Goal: Task Accomplishment & Management: Use online tool/utility

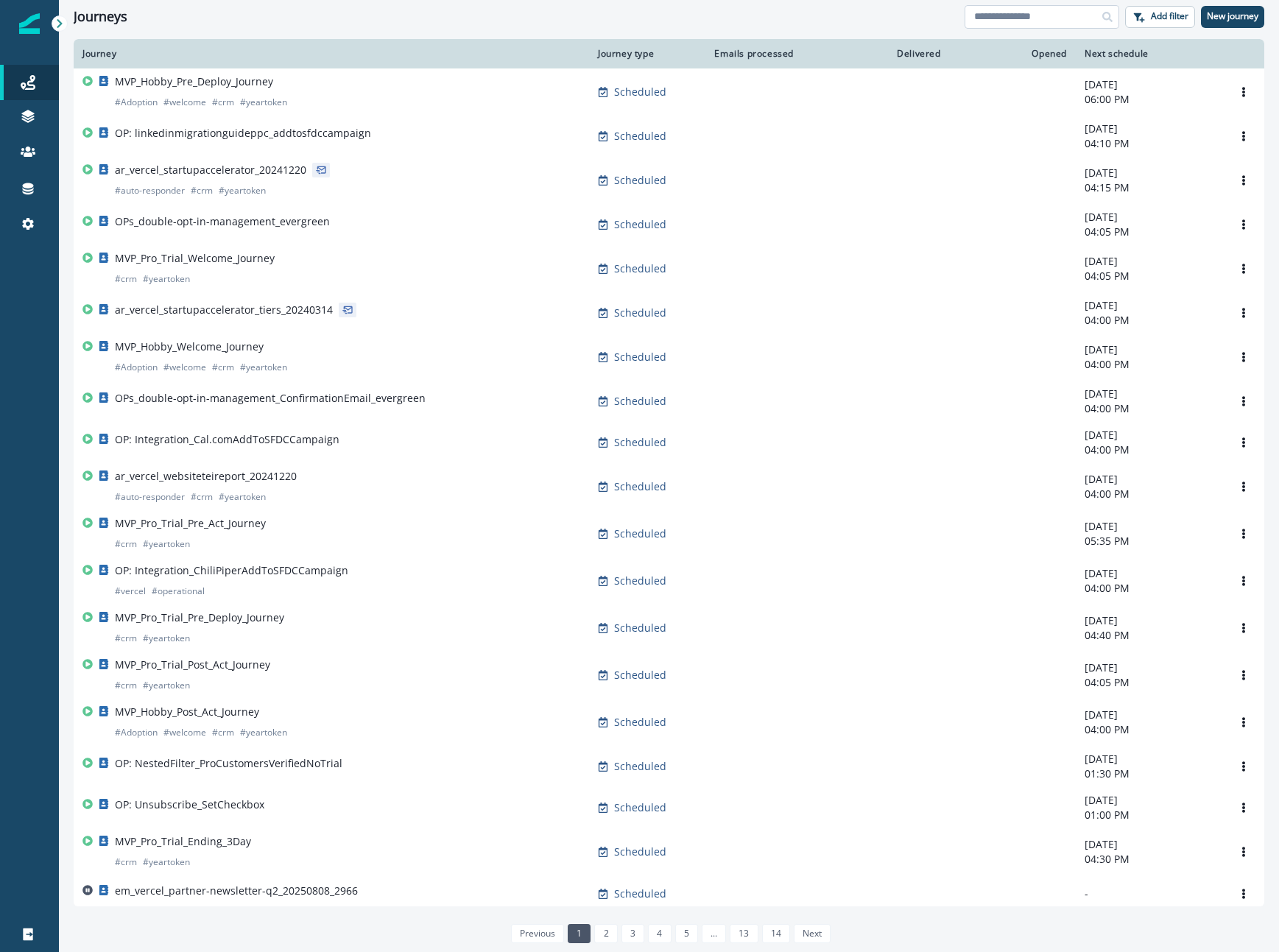
click at [1007, 18] on input at bounding box center [1042, 17] width 154 height 24
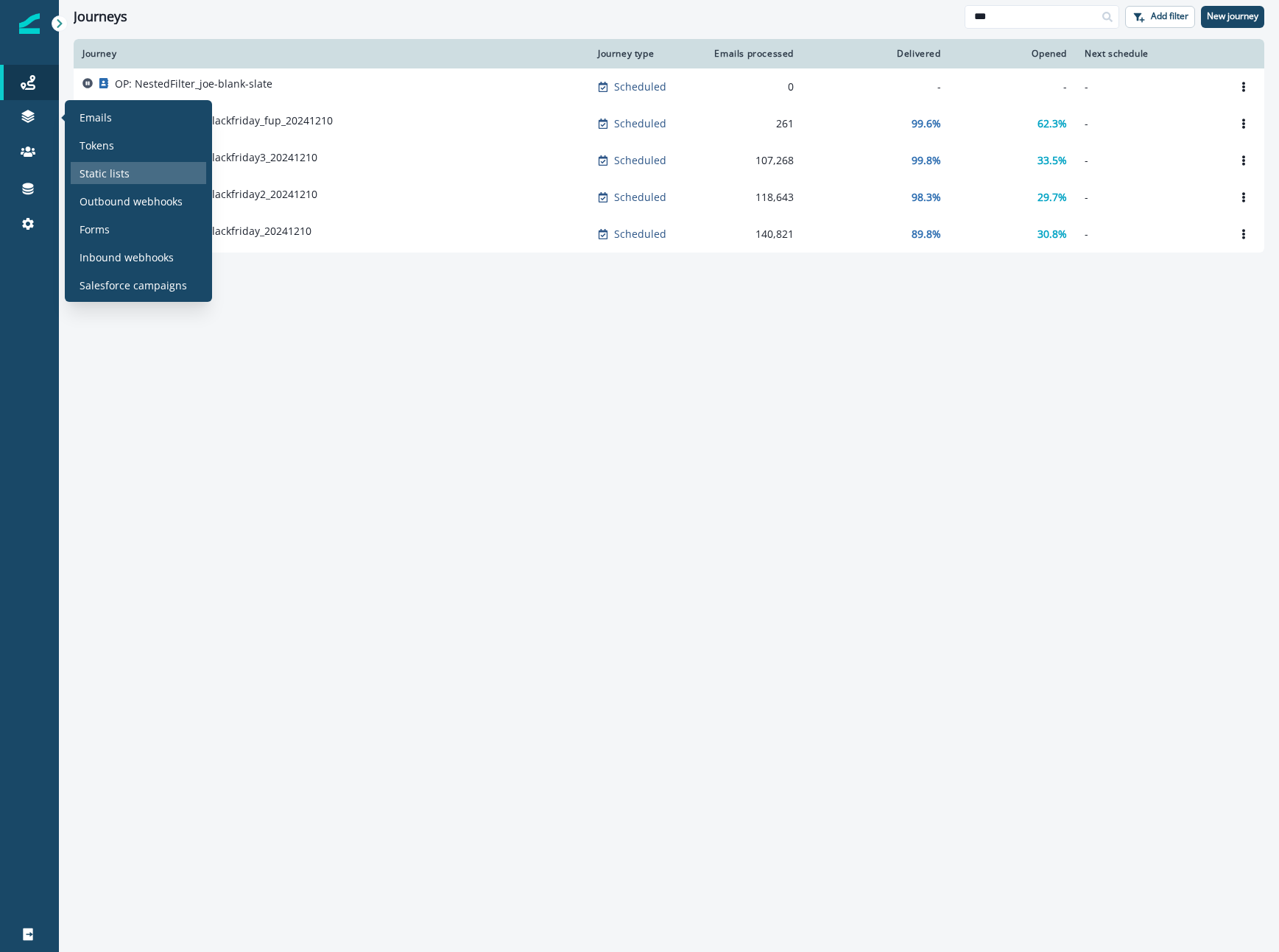
type input "***"
click at [123, 166] on p "Static lists" at bounding box center [105, 173] width 50 height 16
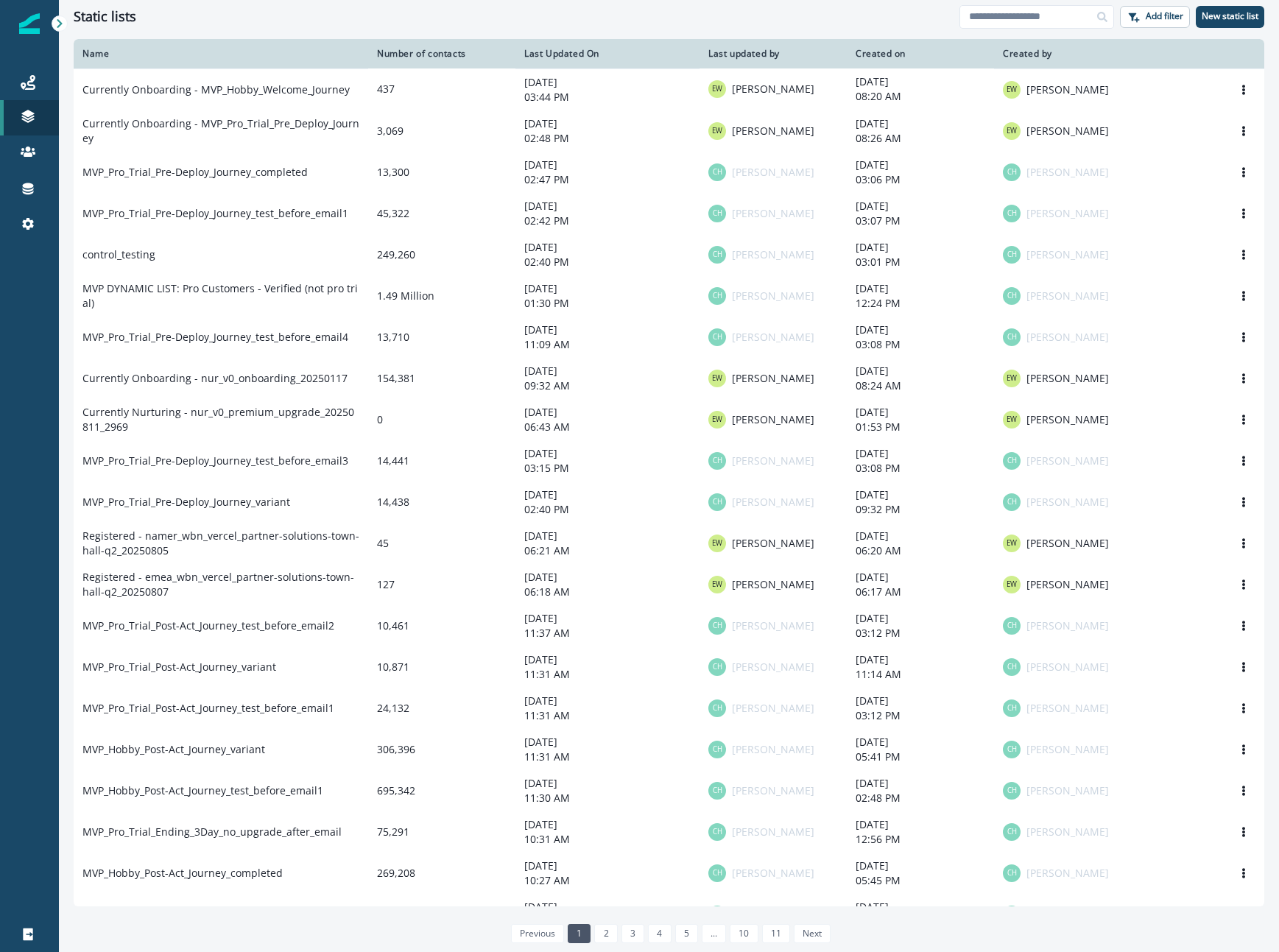
click at [989, 34] on div "Clear" at bounding box center [669, 35] width 1220 height 6
click at [993, 17] on input at bounding box center [1037, 17] width 154 height 24
type input "********"
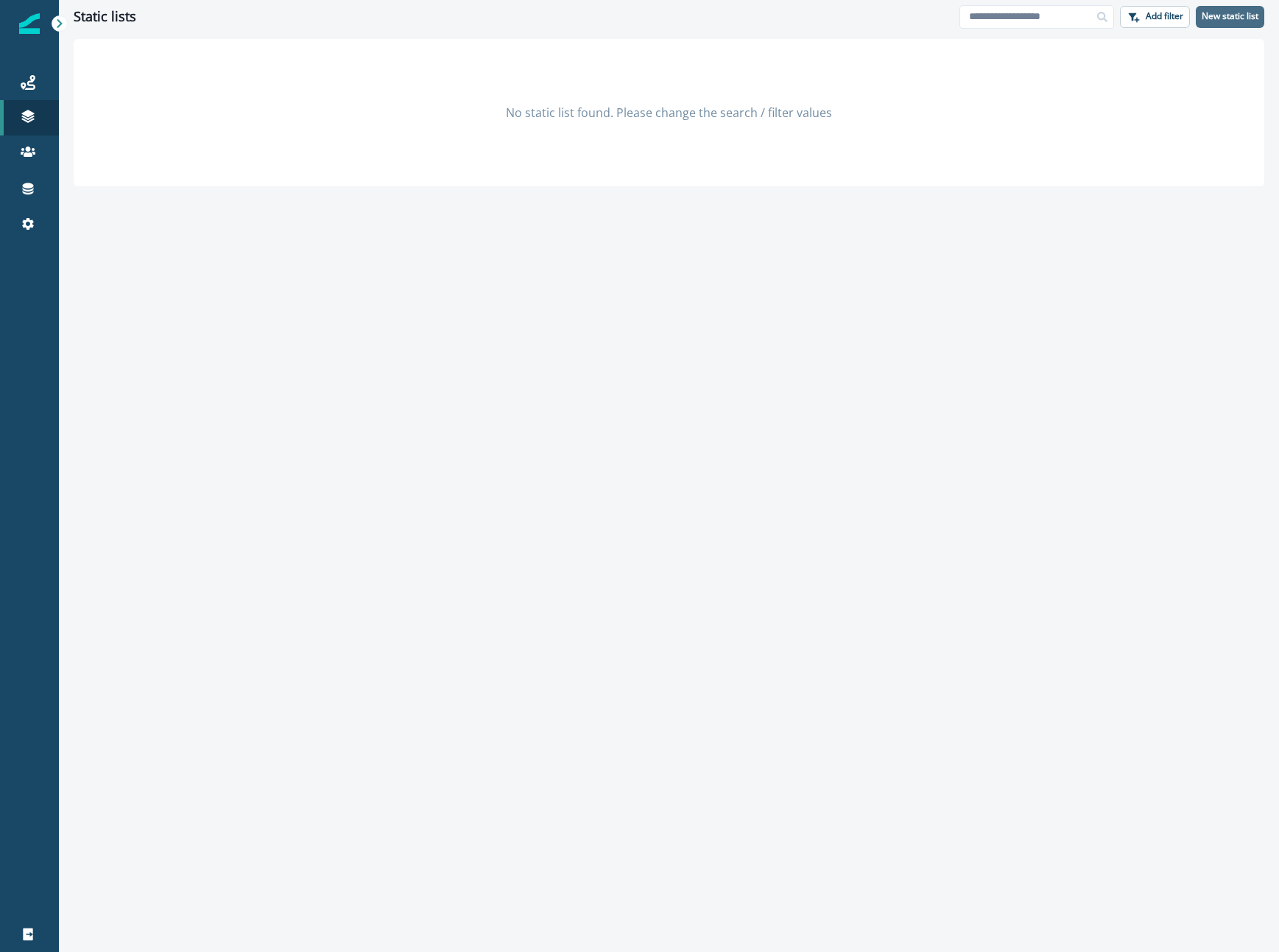
click at [1196, 17] on button "New static list" at bounding box center [1229, 17] width 68 height 22
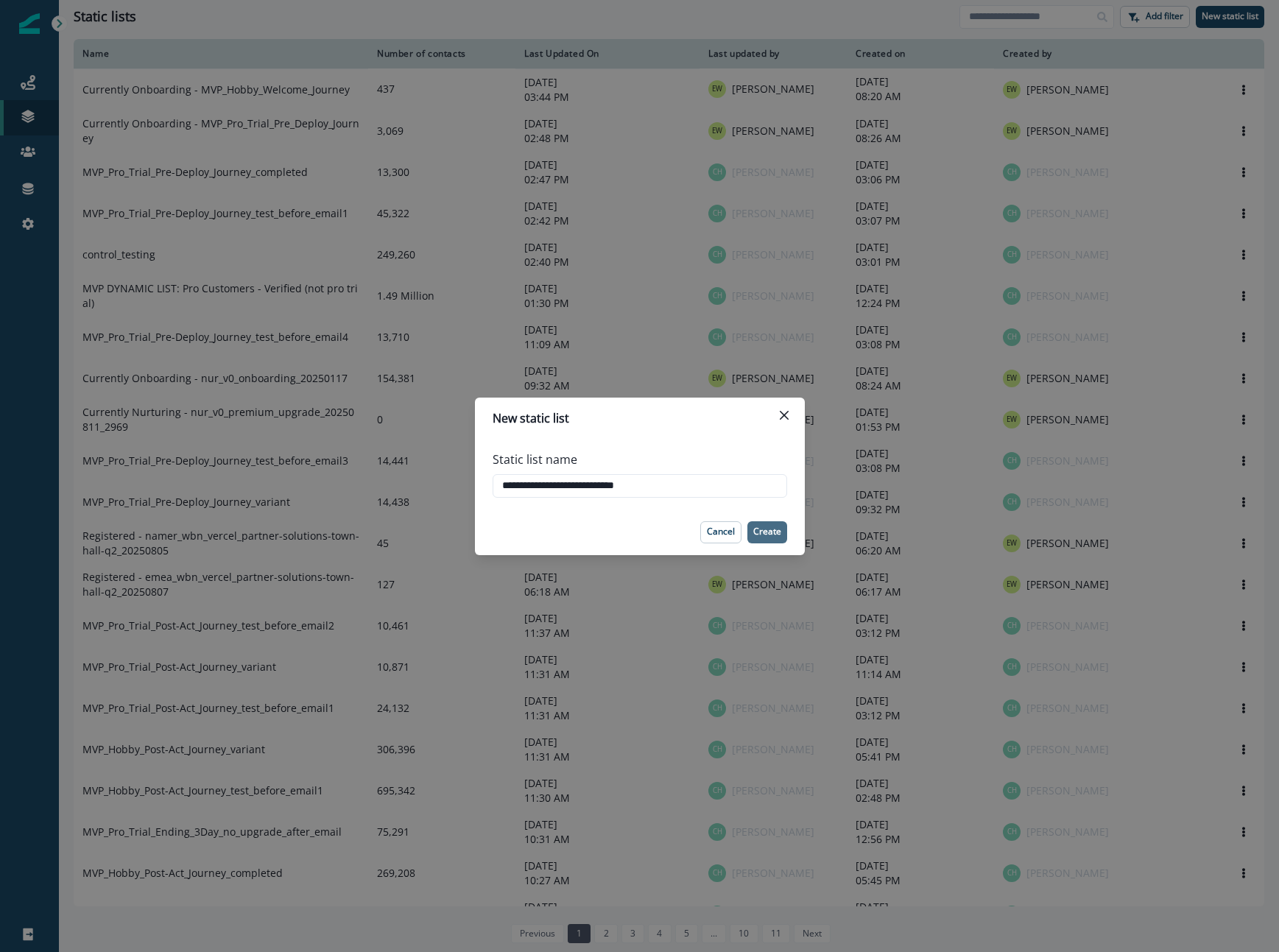
type input "**********"
click at [764, 535] on p "Create" at bounding box center [767, 531] width 28 height 10
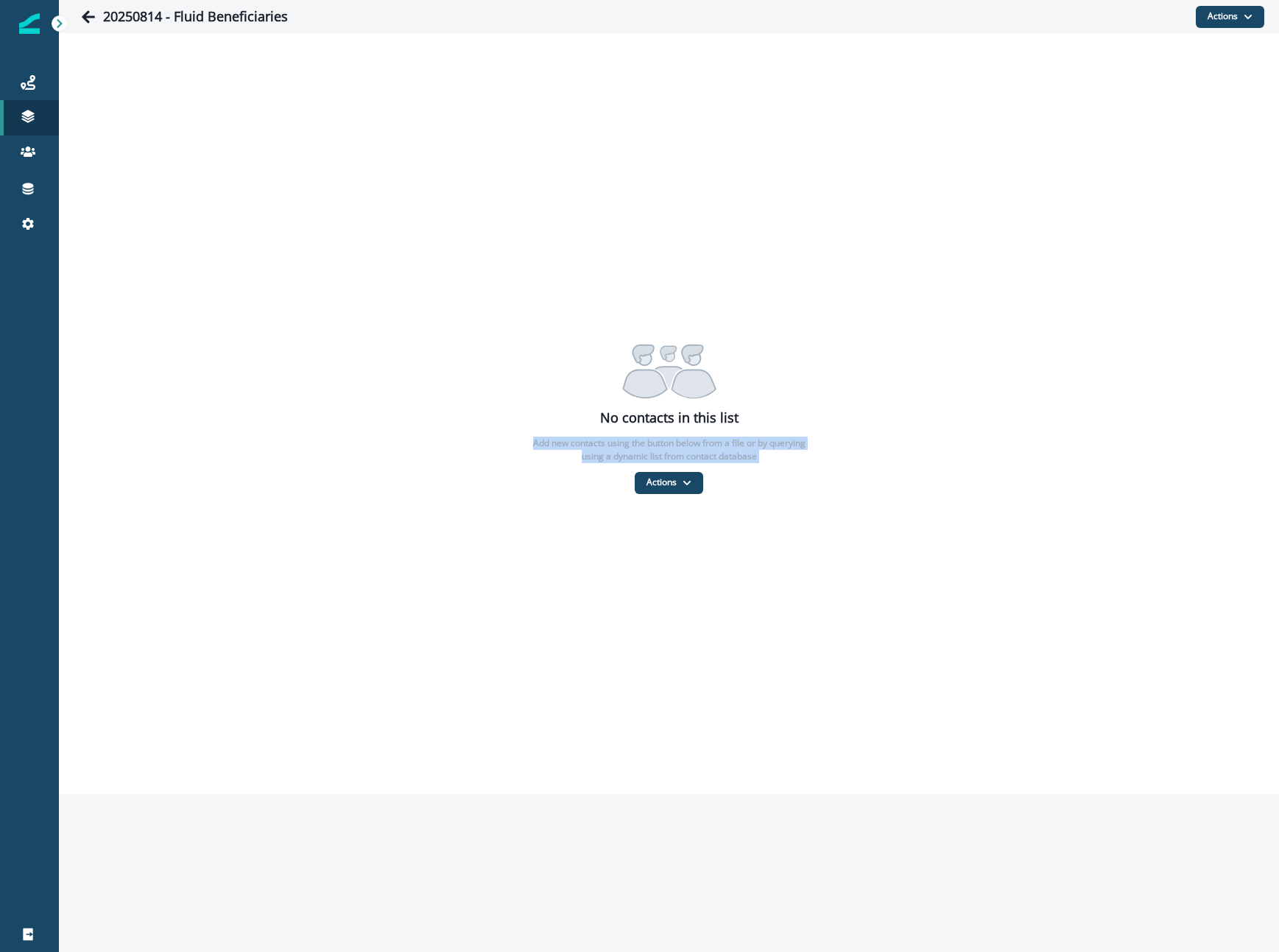
drag, startPoint x: 706, startPoint y: 493, endPoint x: 1200, endPoint y: 80, distance: 643.9
click at [1170, 119] on div "No contacts in this list Add new contacts using the button below from a file or…" at bounding box center [669, 413] width 1220 height 761
click at [1233, 17] on button "Actions" at bounding box center [1229, 17] width 68 height 22
click at [1181, 80] on button "From a CSV file" at bounding box center [1198, 79] width 131 height 24
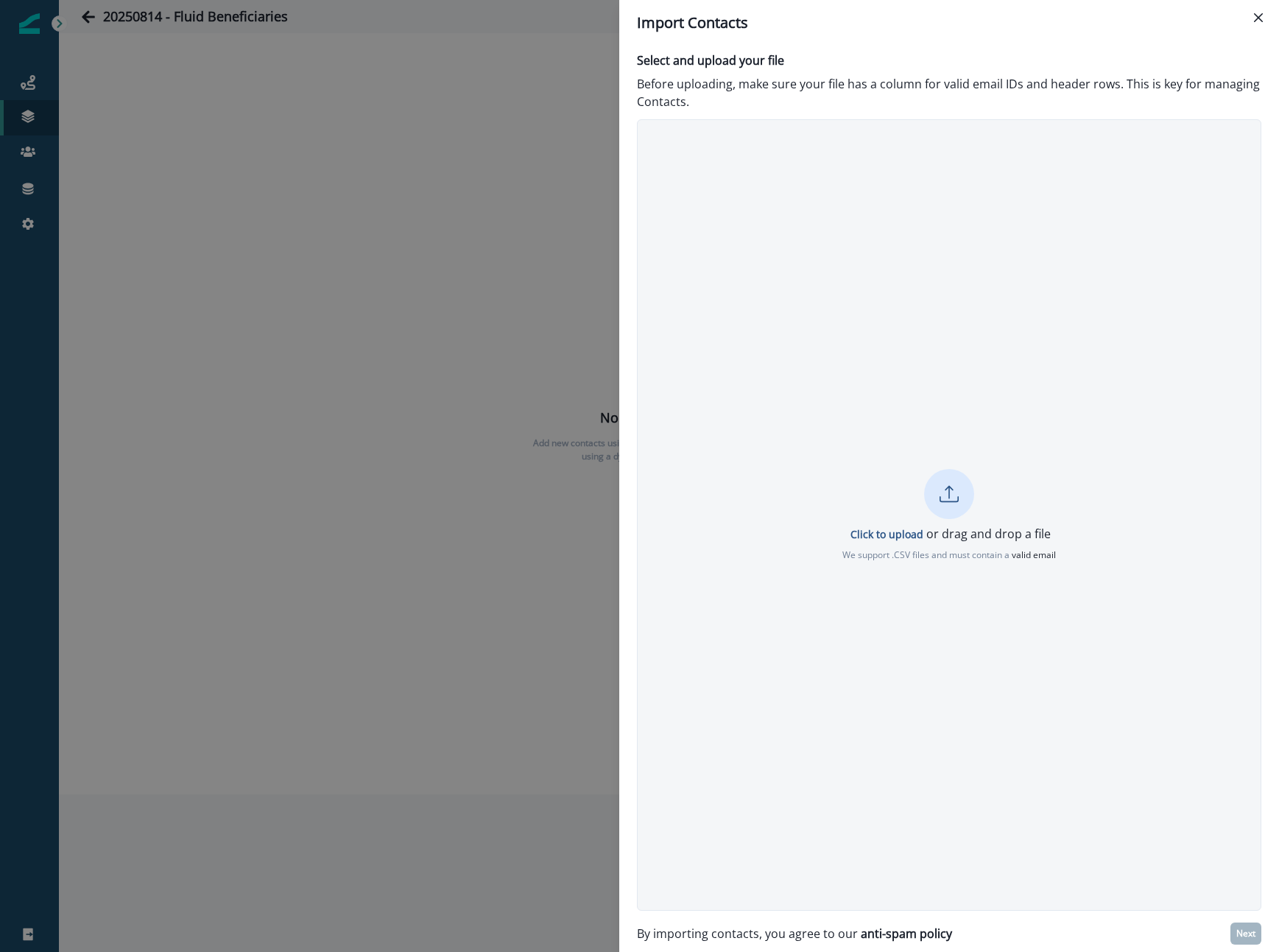
click at [794, 30] on div "Import Contacts" at bounding box center [948, 23] width 624 height 22
click at [904, 537] on p "Click to upload" at bounding box center [887, 534] width 73 height 14
click at [1231, 930] on button "Next" at bounding box center [1245, 933] width 31 height 22
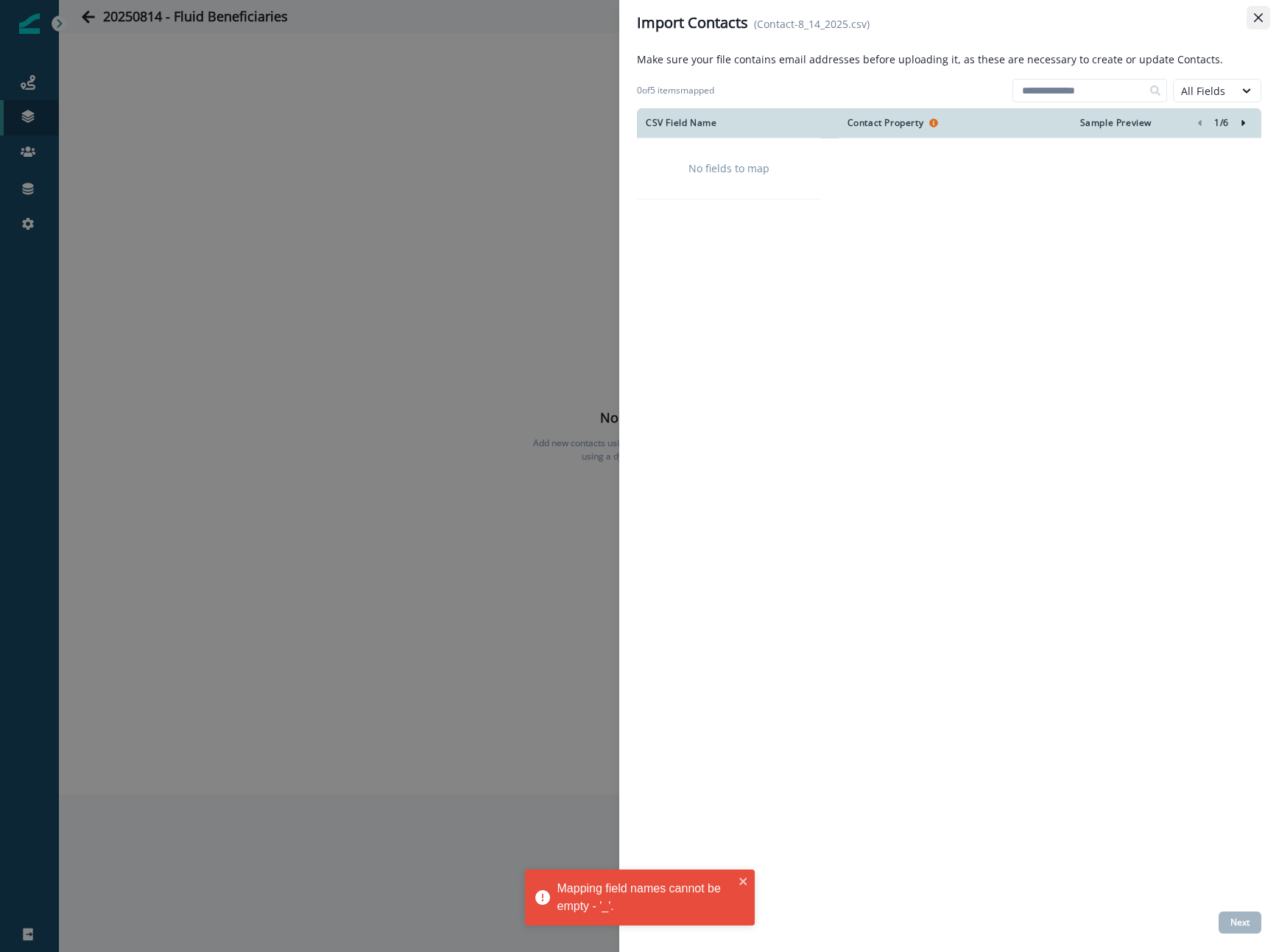
click at [1260, 20] on icon "Close" at bounding box center [1258, 17] width 9 height 9
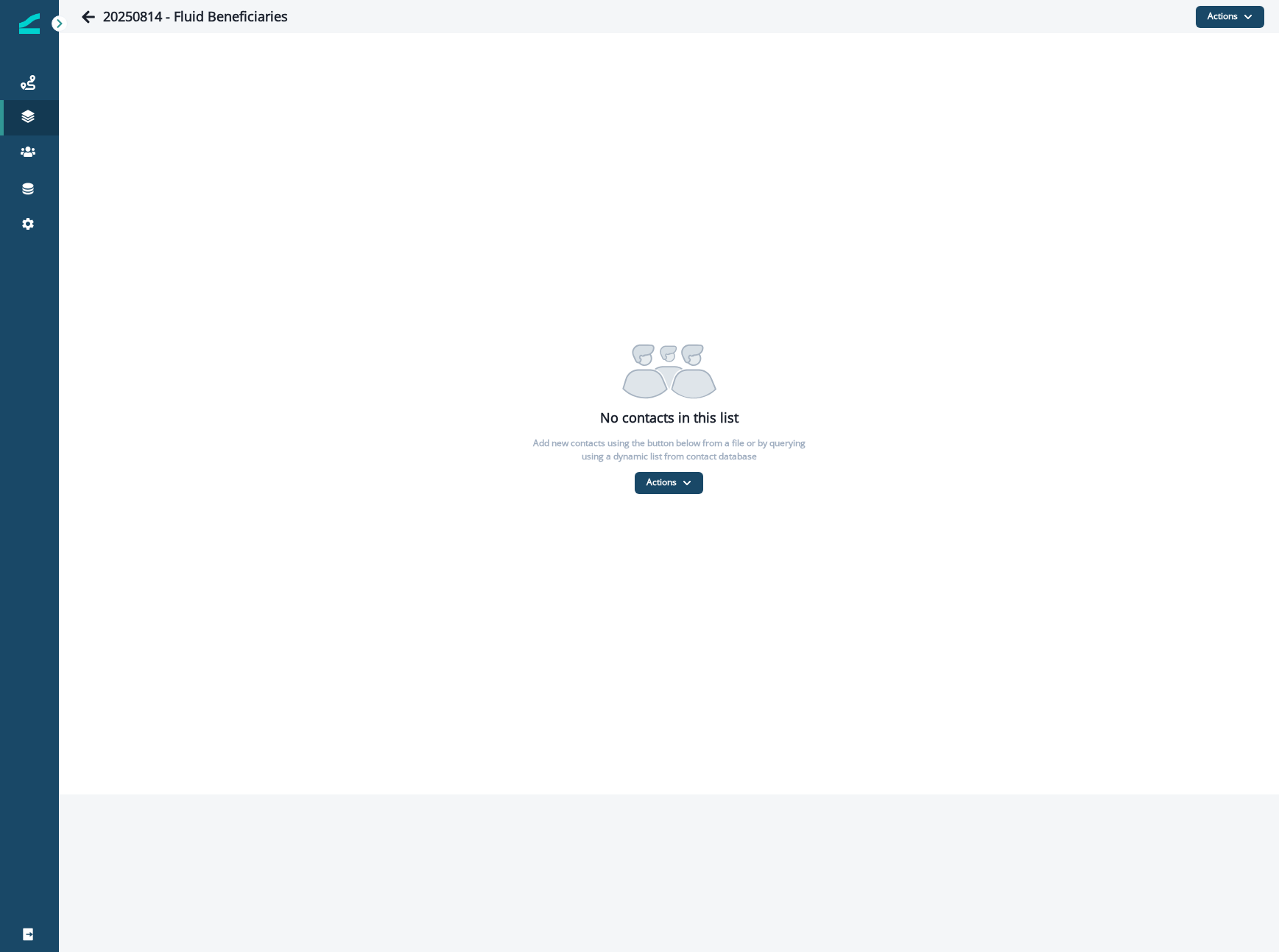
click at [692, 467] on div "No contacts in this list Add new contacts using the button below from a file or…" at bounding box center [669, 414] width 1220 height 160
click at [676, 485] on button "Actions" at bounding box center [668, 483] width 68 height 22
click at [667, 541] on button "From a CSV file" at bounding box center [700, 545] width 131 height 24
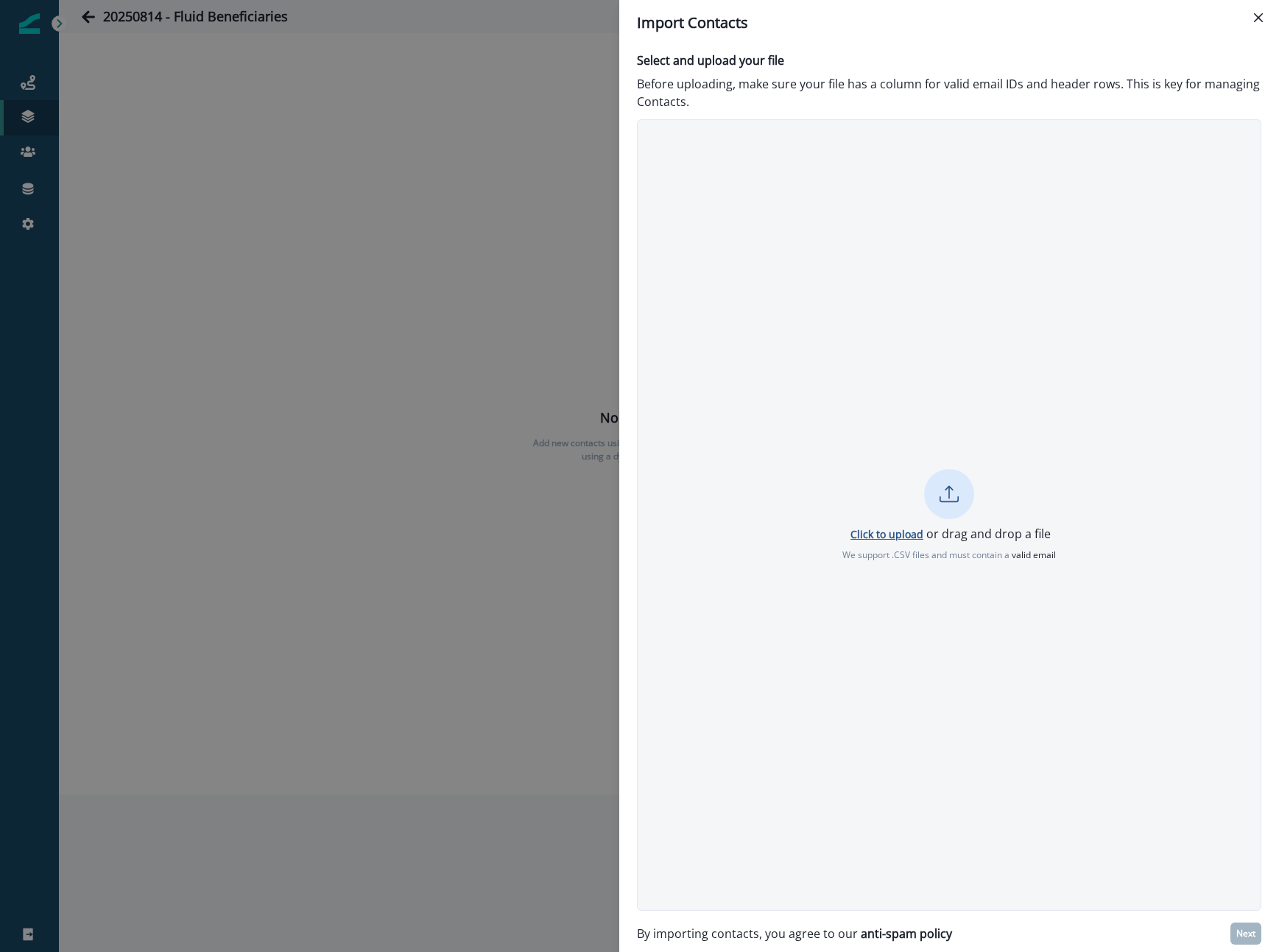
click at [874, 527] on p "Click to upload" at bounding box center [887, 534] width 73 height 14
click at [1249, 928] on p "Next" at bounding box center [1246, 933] width 19 height 10
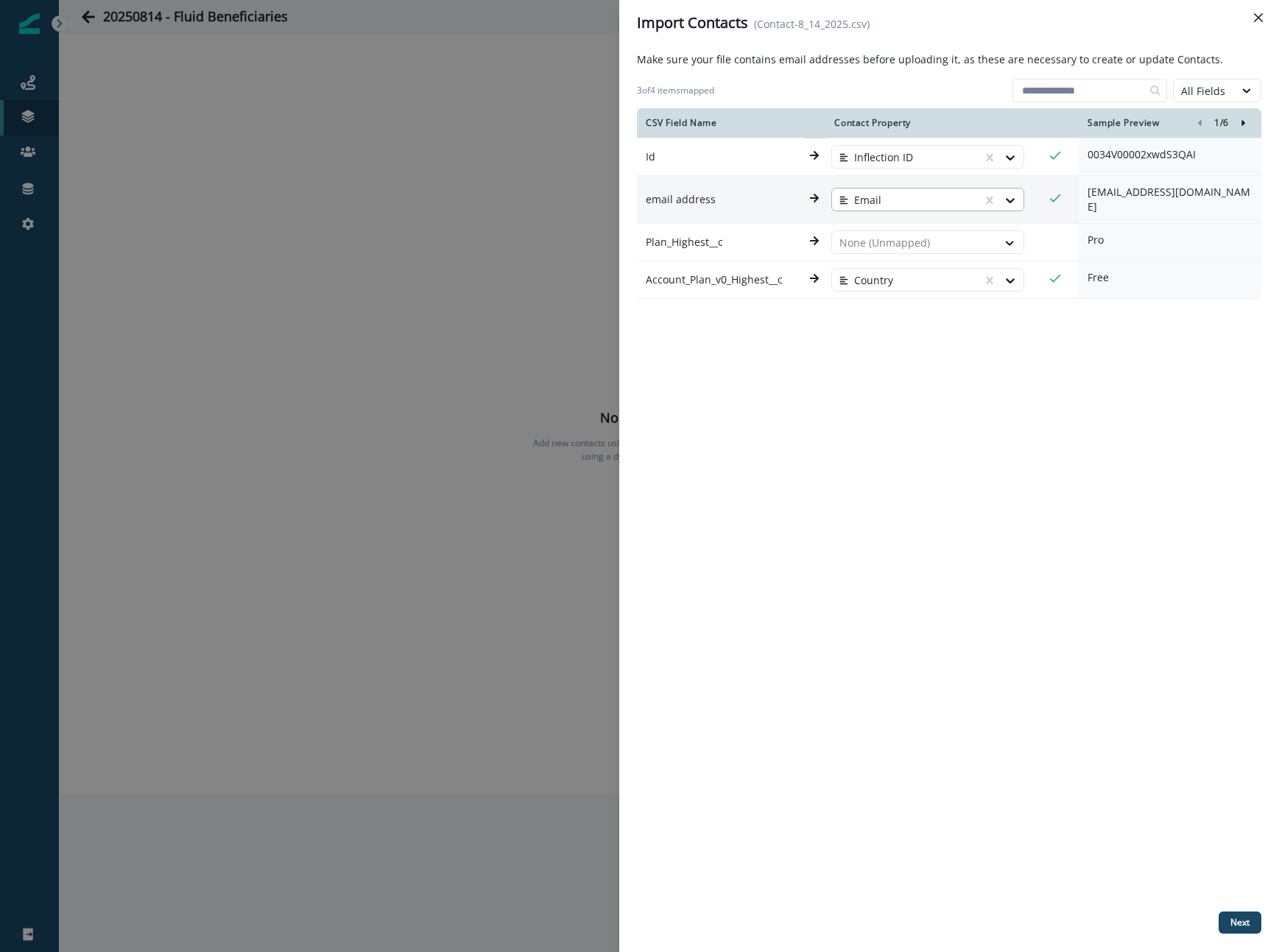
click at [863, 200] on div at bounding box center [907, 200] width 135 height 17
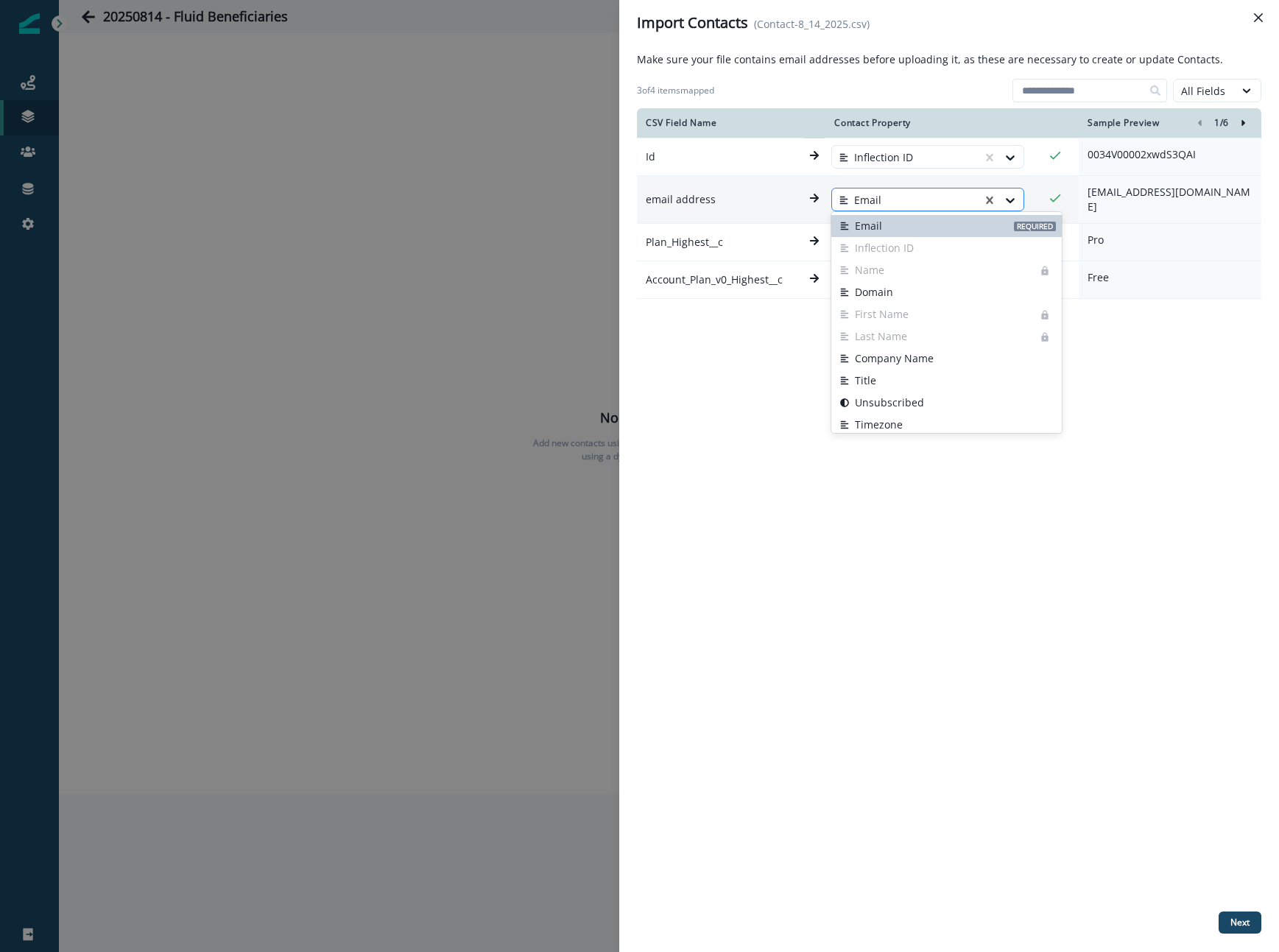
click at [869, 196] on div at bounding box center [907, 200] width 135 height 17
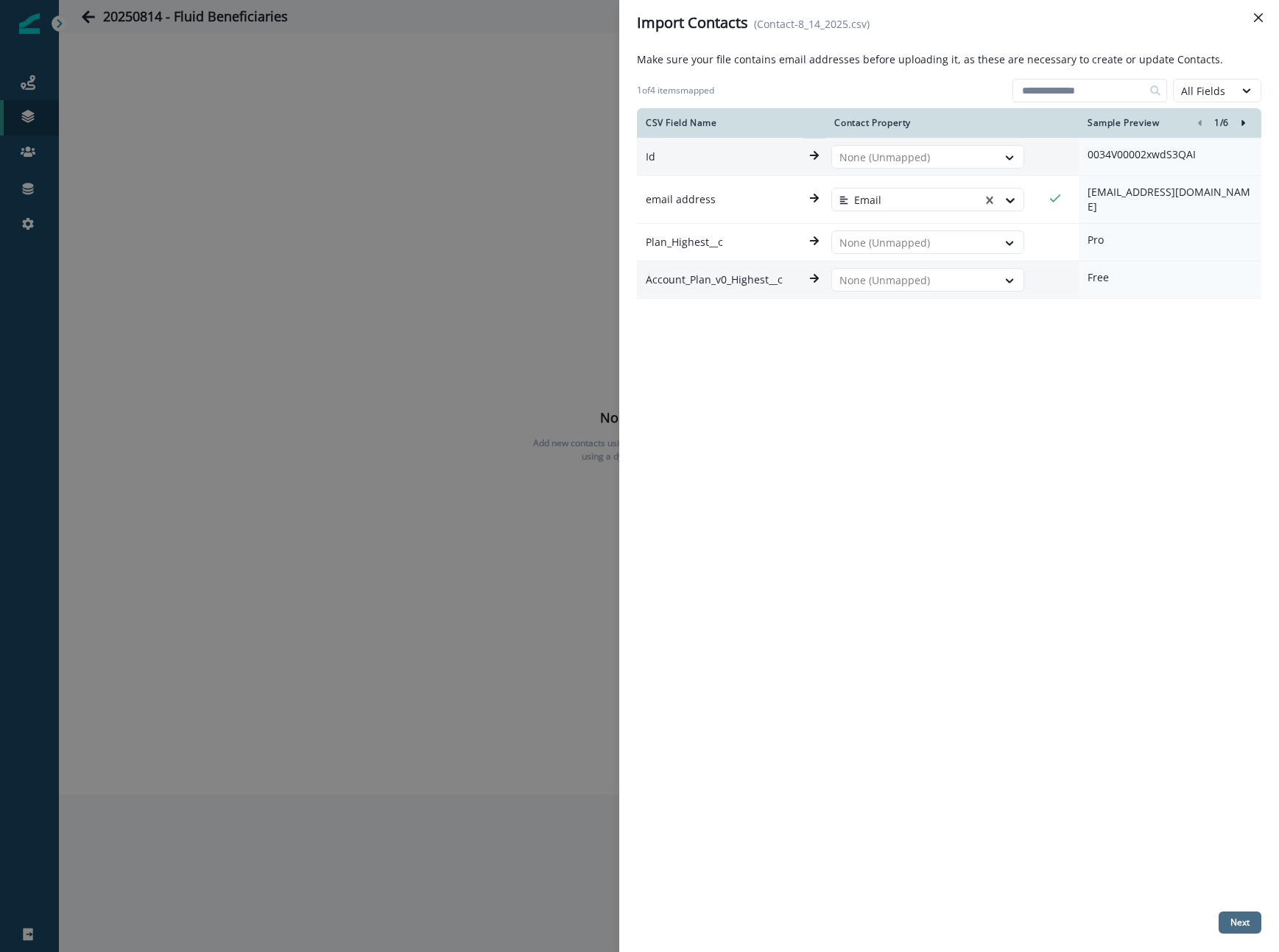
click at [1230, 917] on p "Next" at bounding box center [1240, 922] width 19 height 10
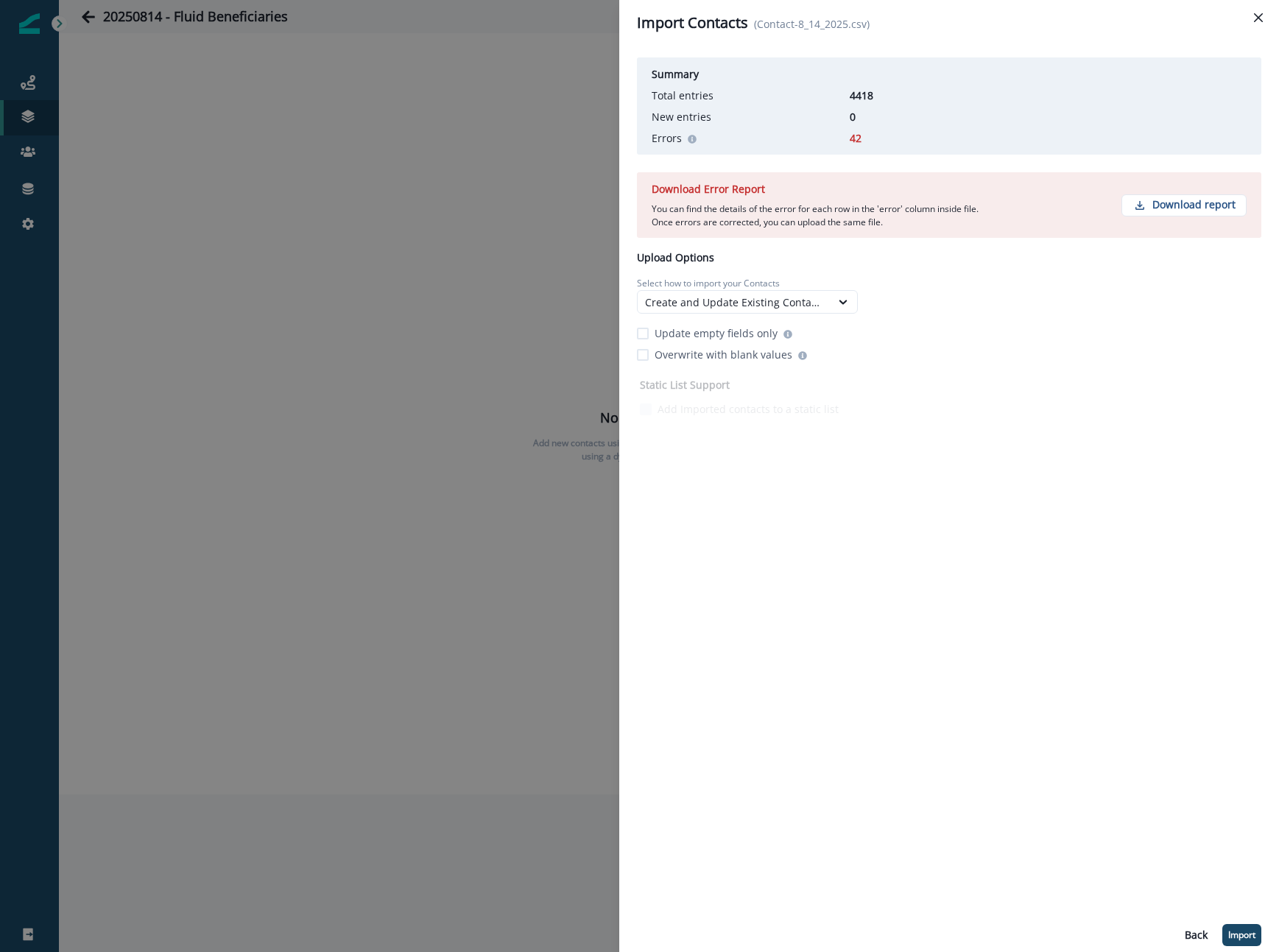
click at [554, 161] on div "Import Contacts (Contact-8_14_2025.csv) Summary Total entries 4418 New entries …" at bounding box center [639, 476] width 1279 height 952
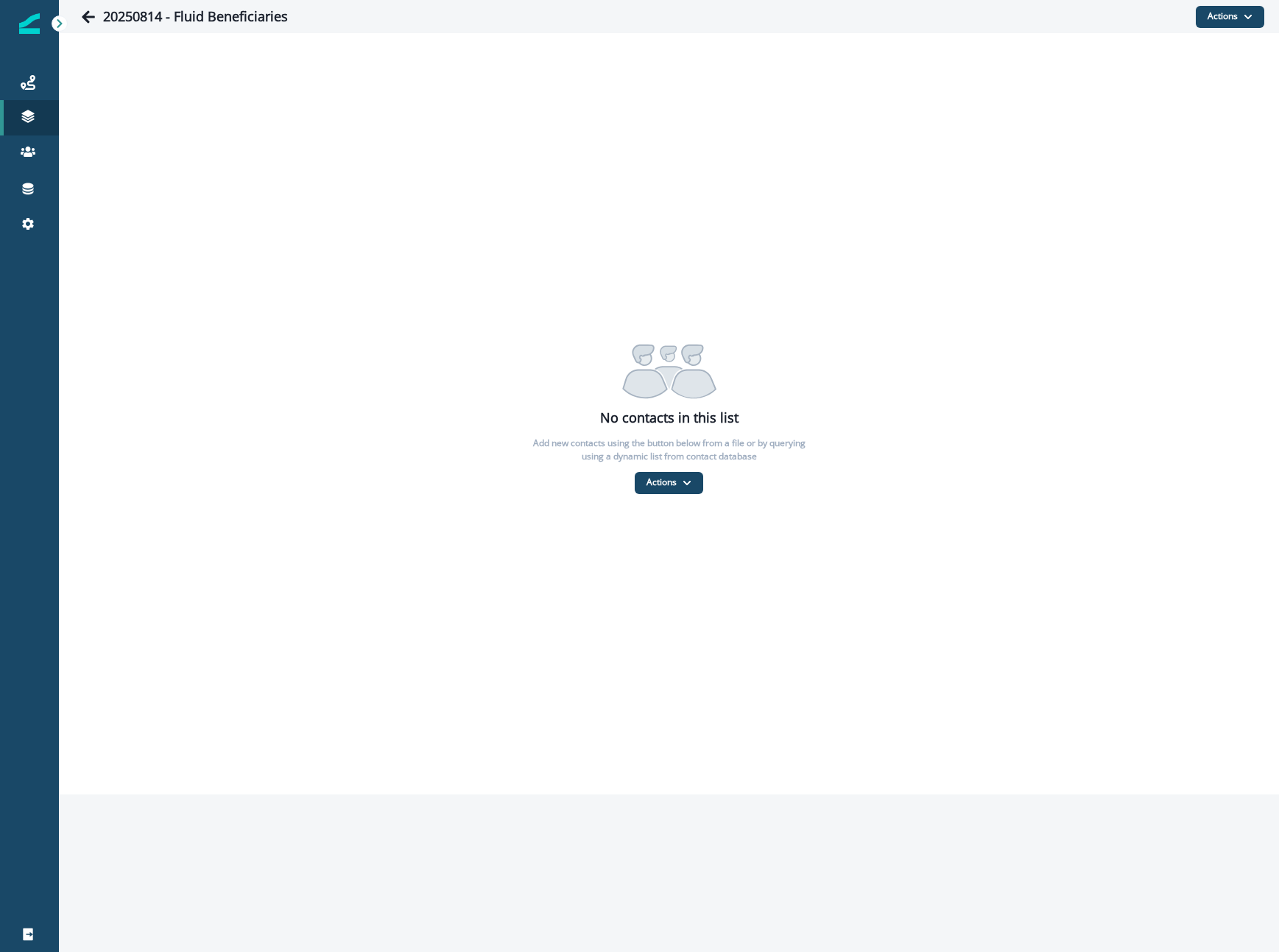
click at [691, 470] on div "No contacts in this list Add new contacts using the button below from a file or…" at bounding box center [669, 414] width 1220 height 160
click at [689, 474] on button "Actions" at bounding box center [668, 483] width 68 height 22
click at [661, 544] on button "From a CSV file" at bounding box center [700, 545] width 131 height 24
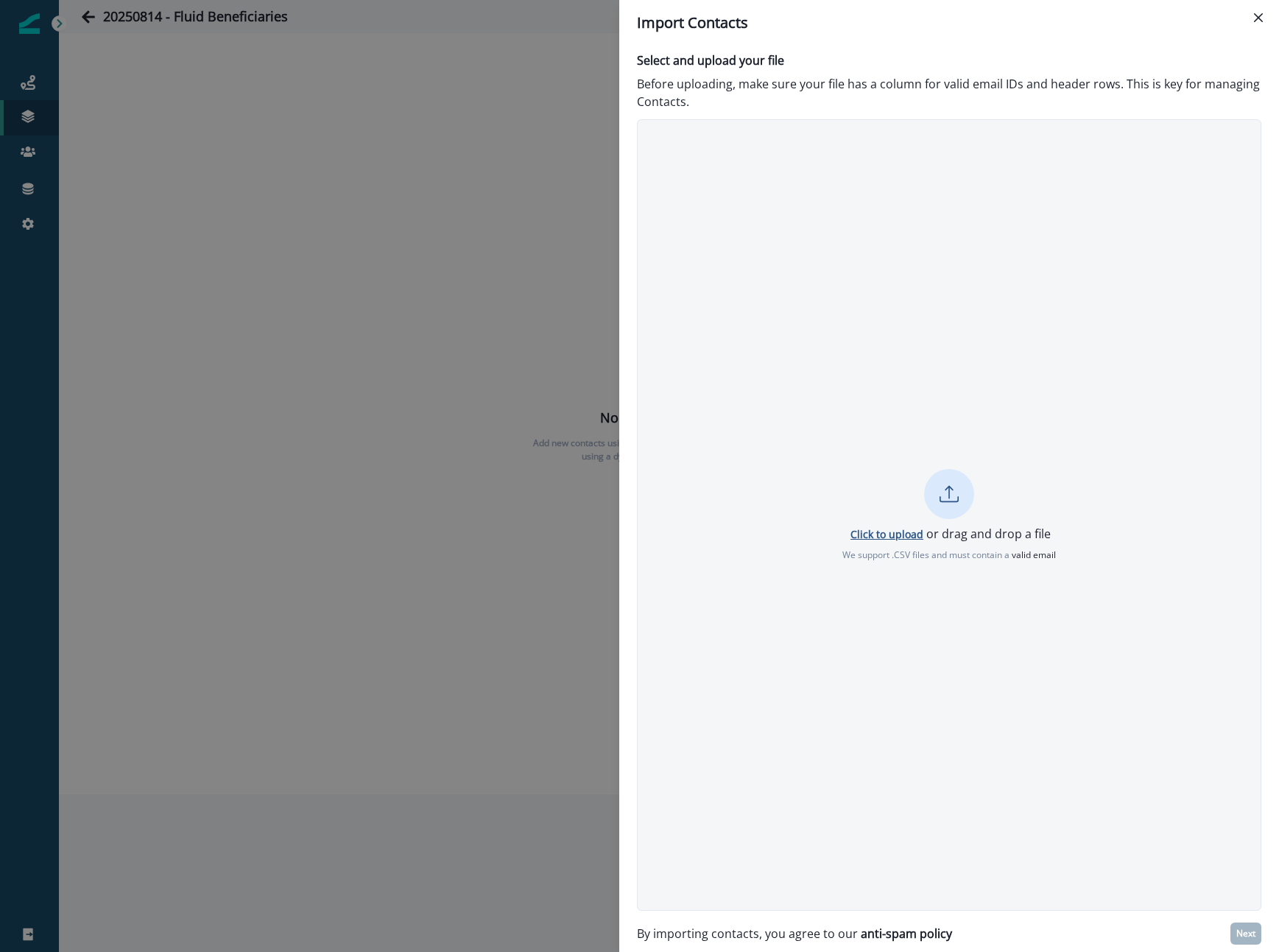
click at [893, 536] on p "Click to upload" at bounding box center [887, 534] width 73 height 14
click at [1235, 929] on button "Next" at bounding box center [1245, 933] width 31 height 22
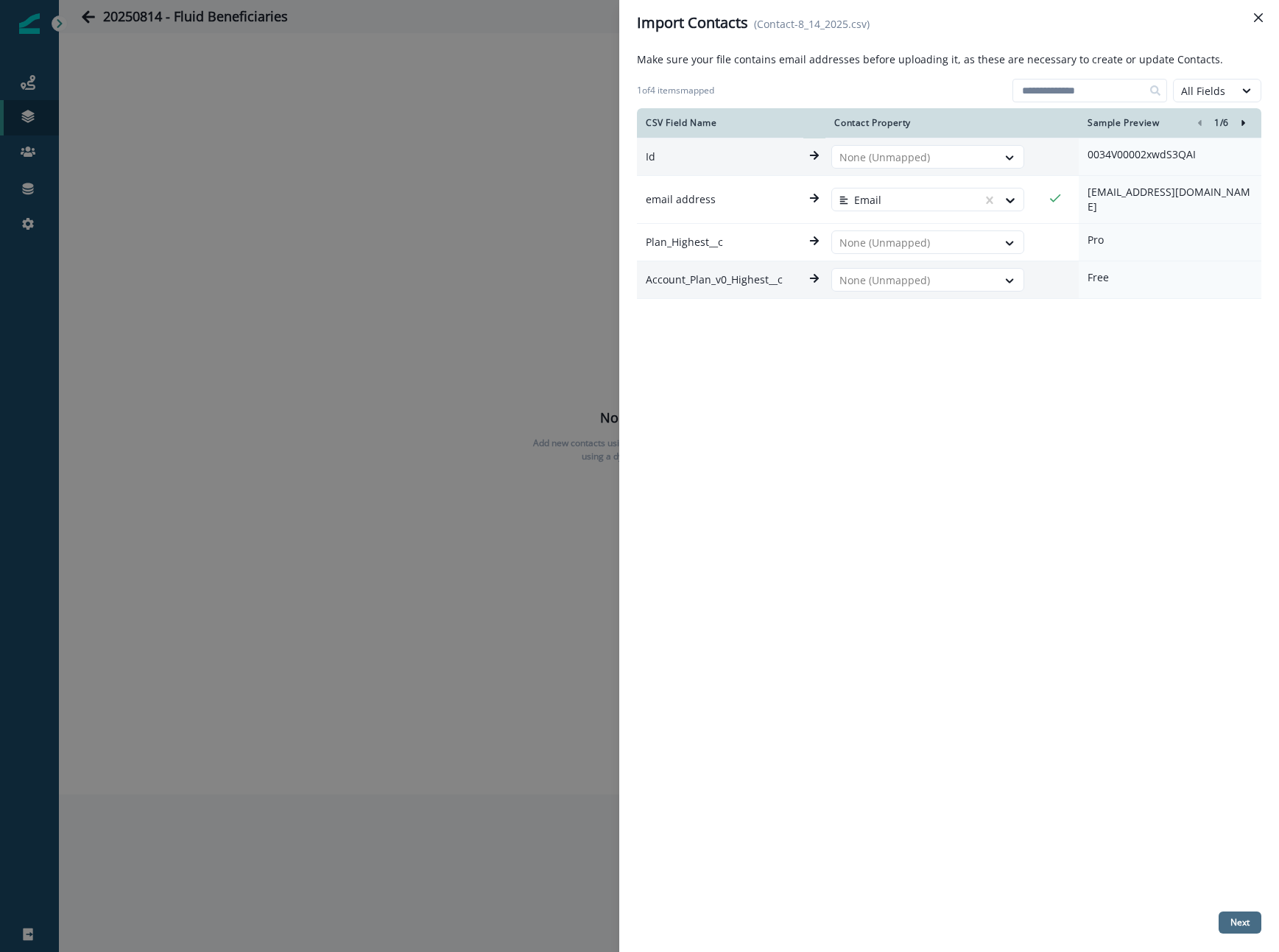
click at [1227, 929] on button "Next" at bounding box center [1240, 922] width 43 height 22
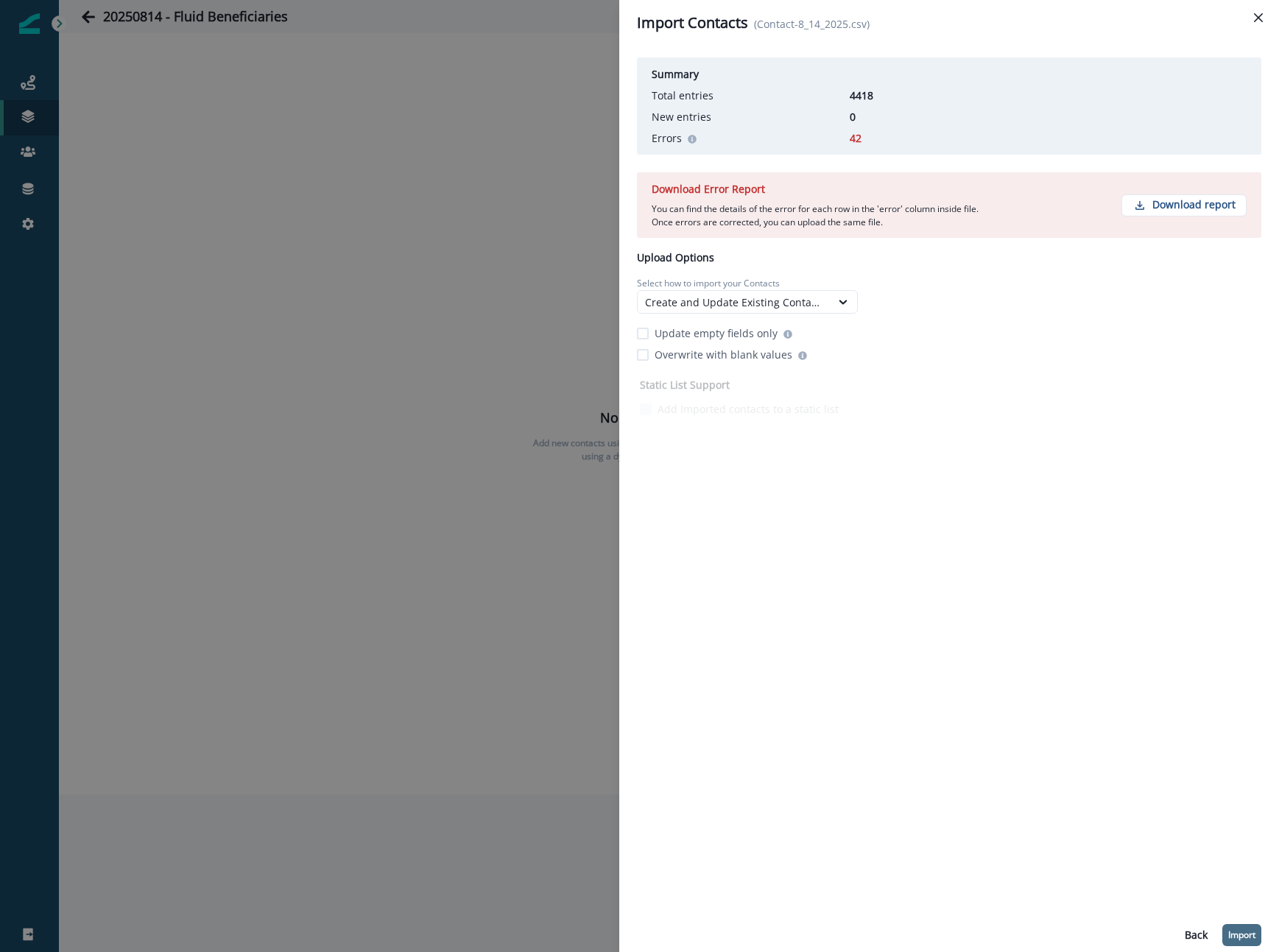
click at [1233, 941] on button "Import" at bounding box center [1242, 935] width 39 height 22
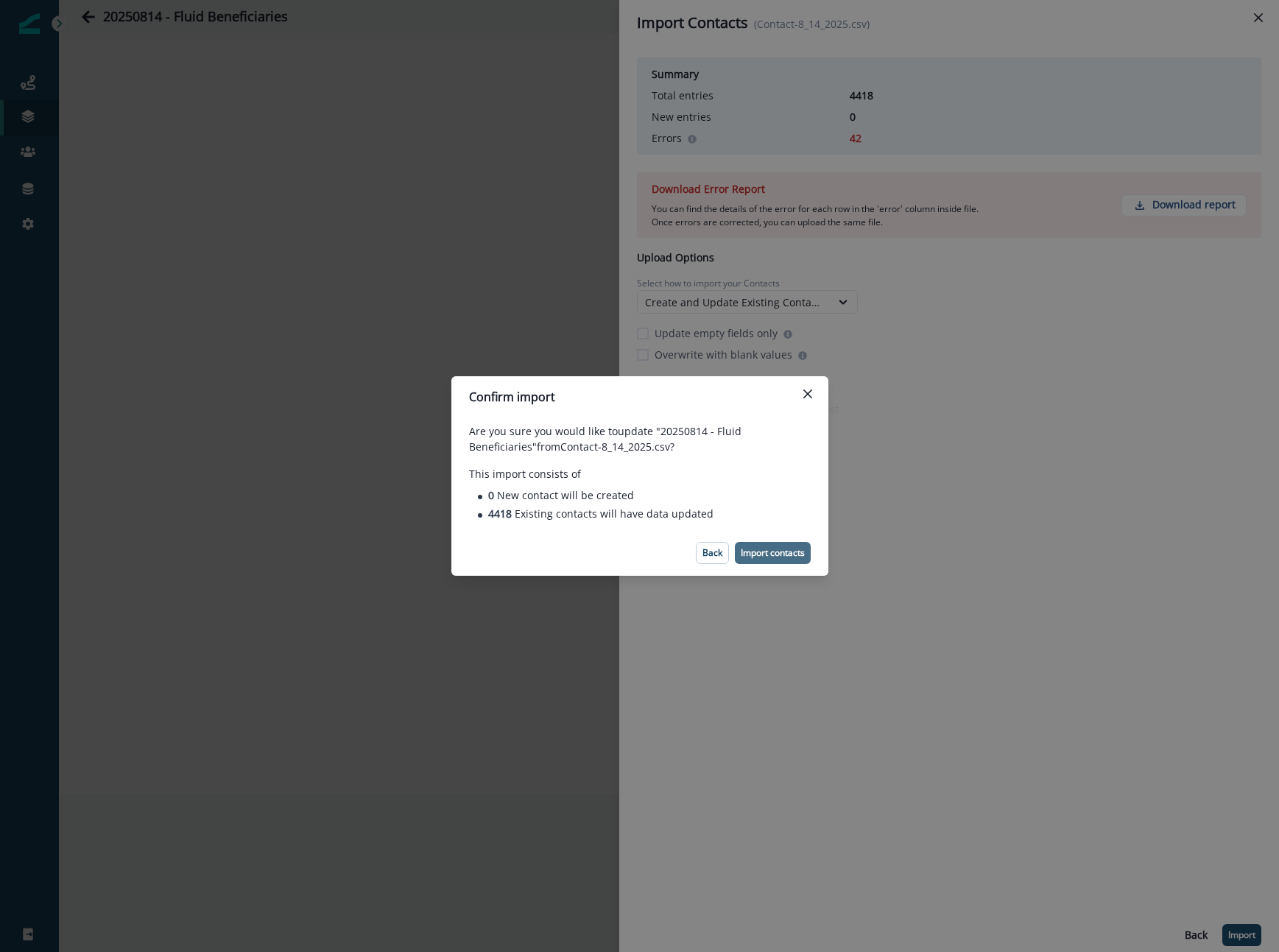
click at [766, 554] on p "Import contacts" at bounding box center [772, 552] width 64 height 10
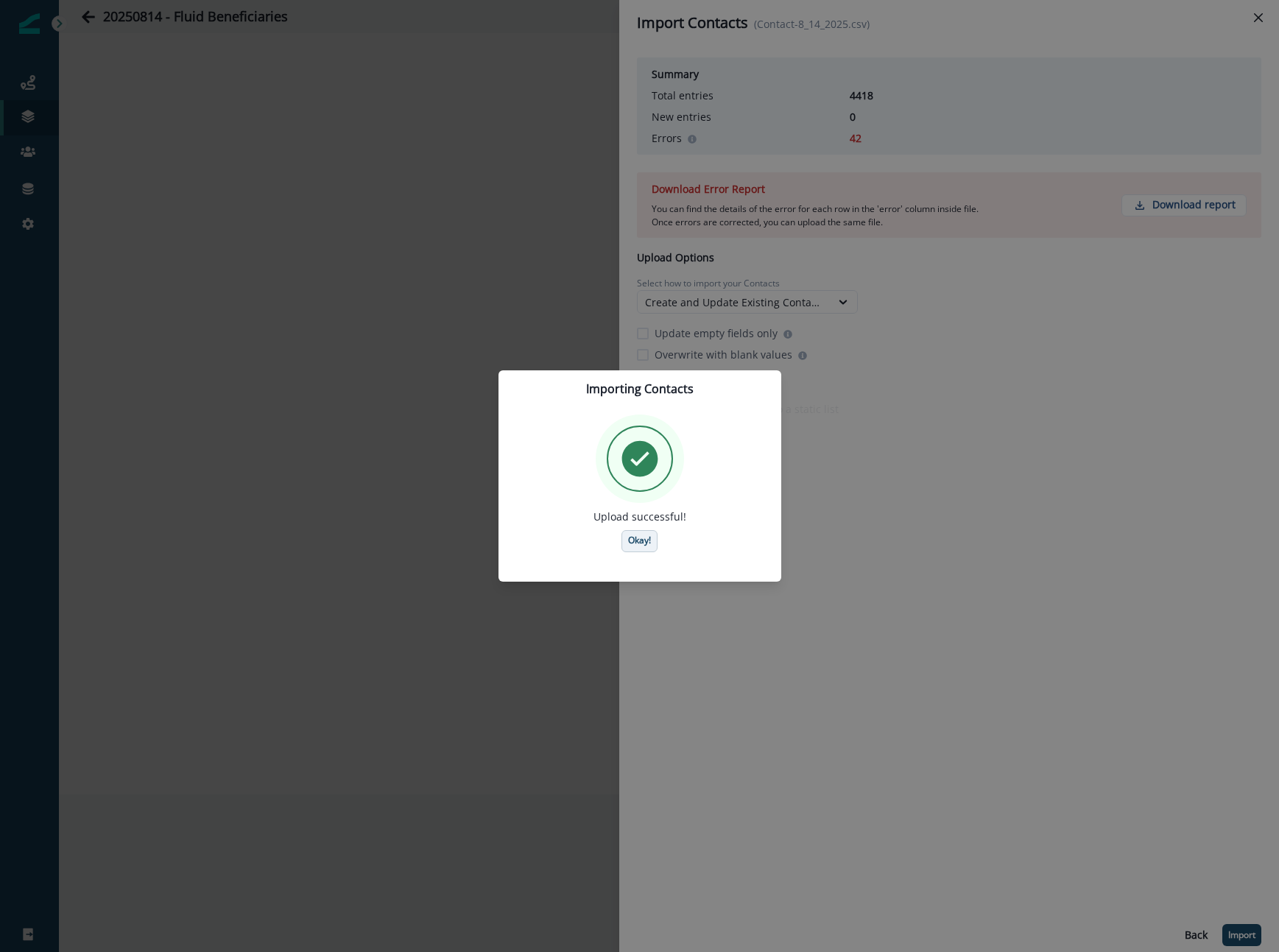
click at [638, 540] on p "Okay!" at bounding box center [639, 540] width 23 height 10
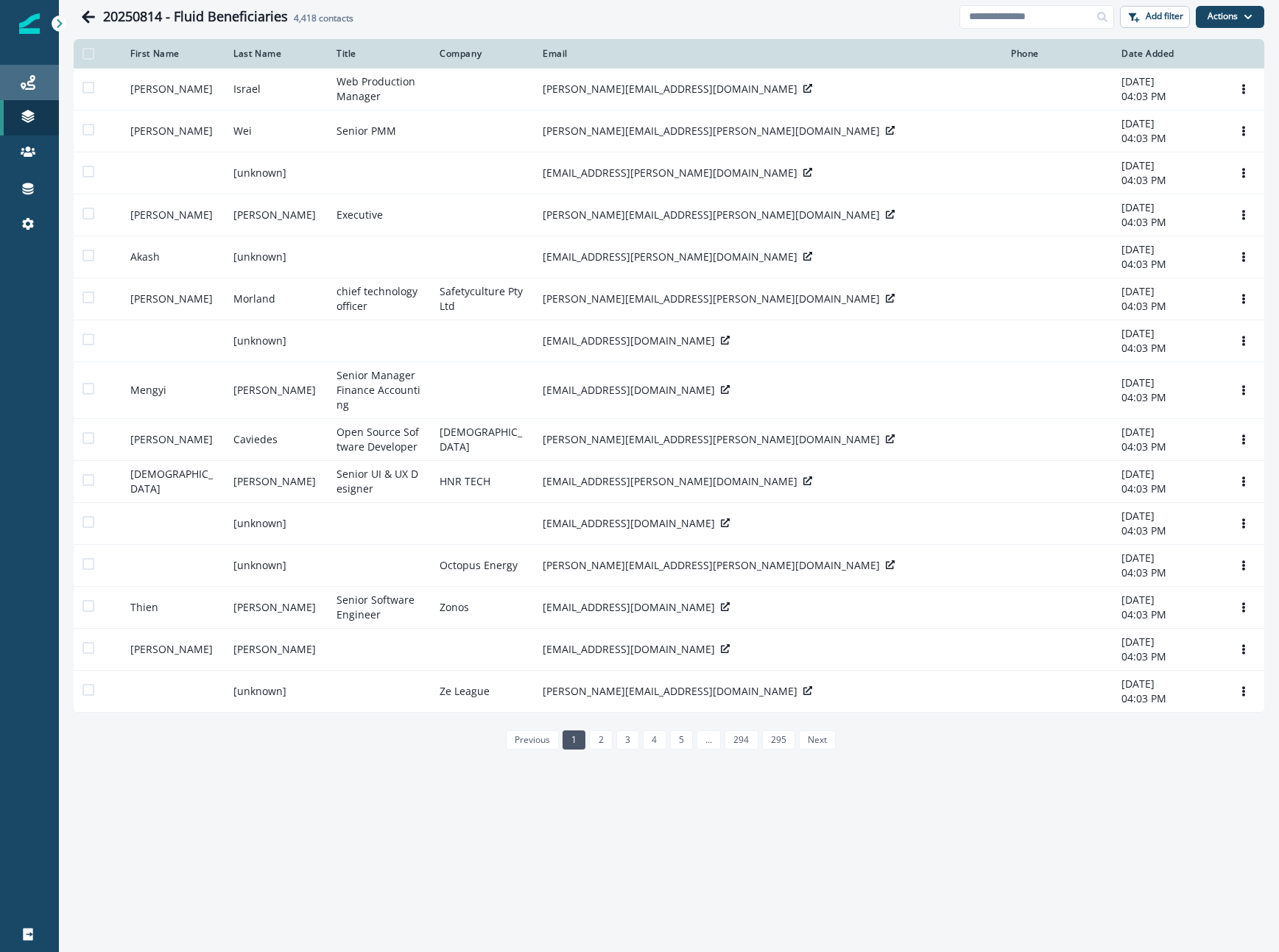
click at [32, 79] on icon at bounding box center [28, 82] width 15 height 15
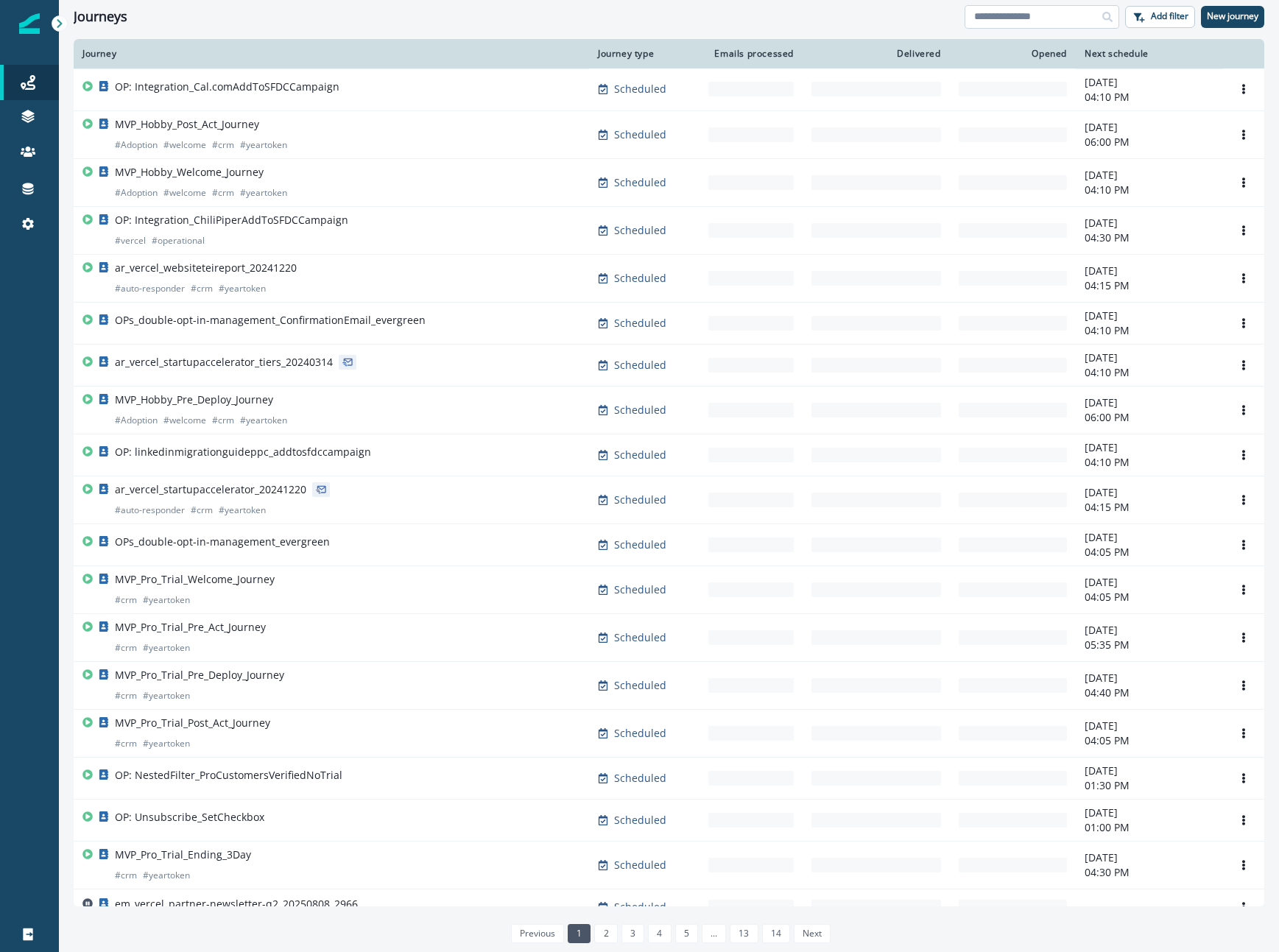
click at [1011, 20] on input at bounding box center [1042, 17] width 154 height 24
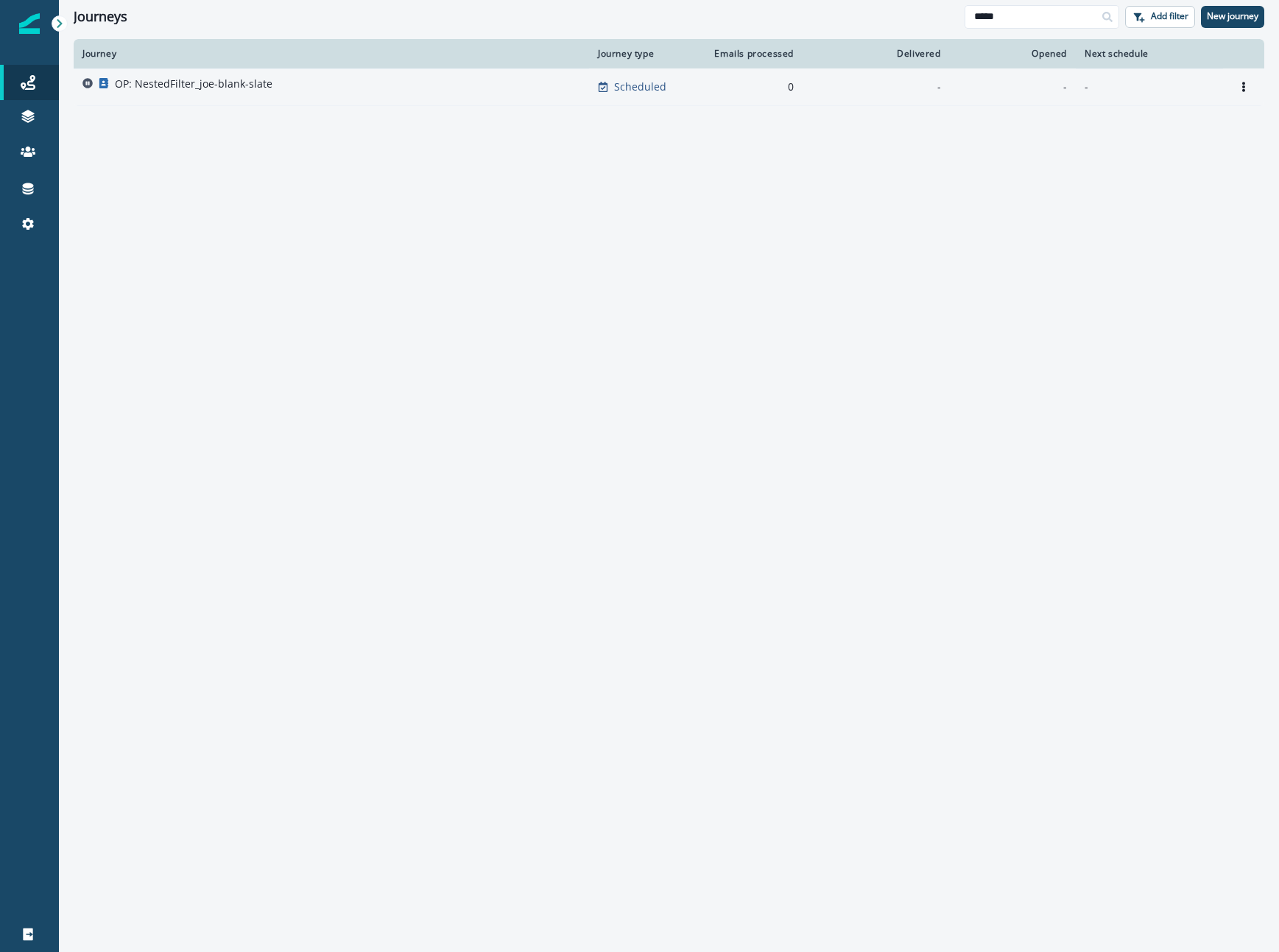
type input "*****"
click at [254, 91] on div "OP: NestedFilter_joe-blank-slate" at bounding box center [194, 87] width 157 height 20
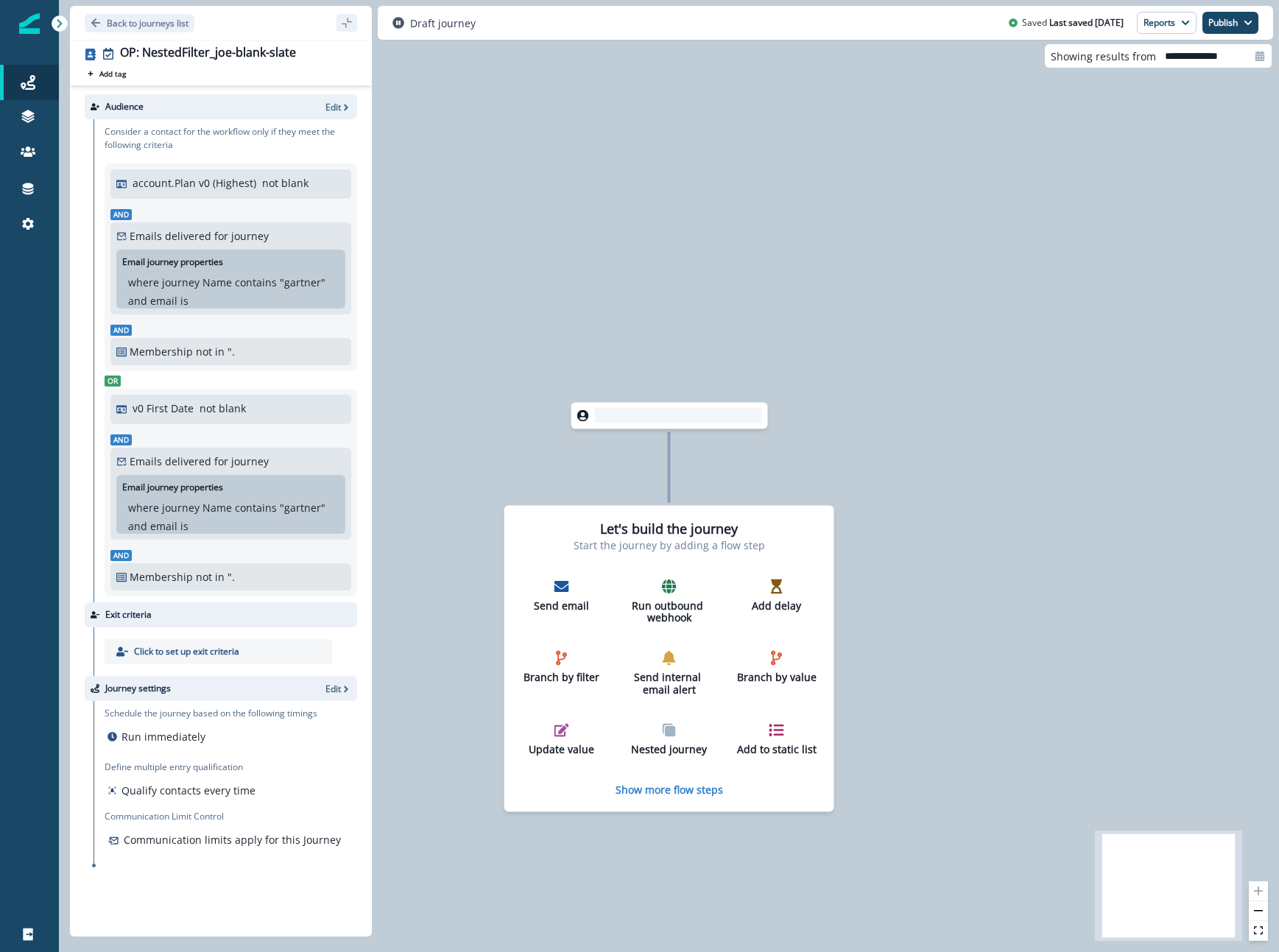
click at [338, 125] on p "Consider a contact for the workflow only if they meet the following criteria" at bounding box center [231, 138] width 253 height 27
click at [338, 109] on p "Edit" at bounding box center [333, 107] width 16 height 13
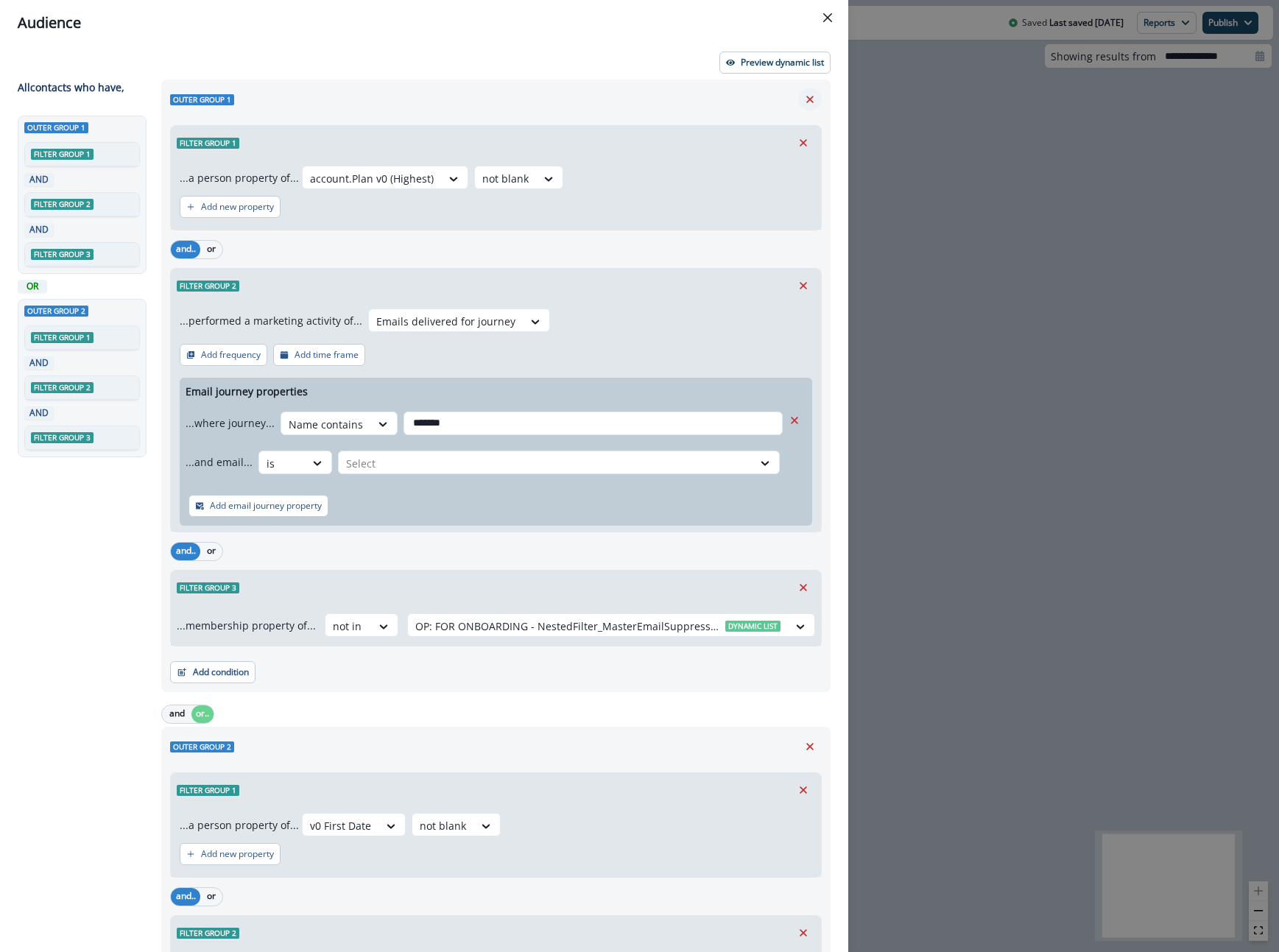
click at [808, 109] on button "Remove" at bounding box center [810, 99] width 24 height 22
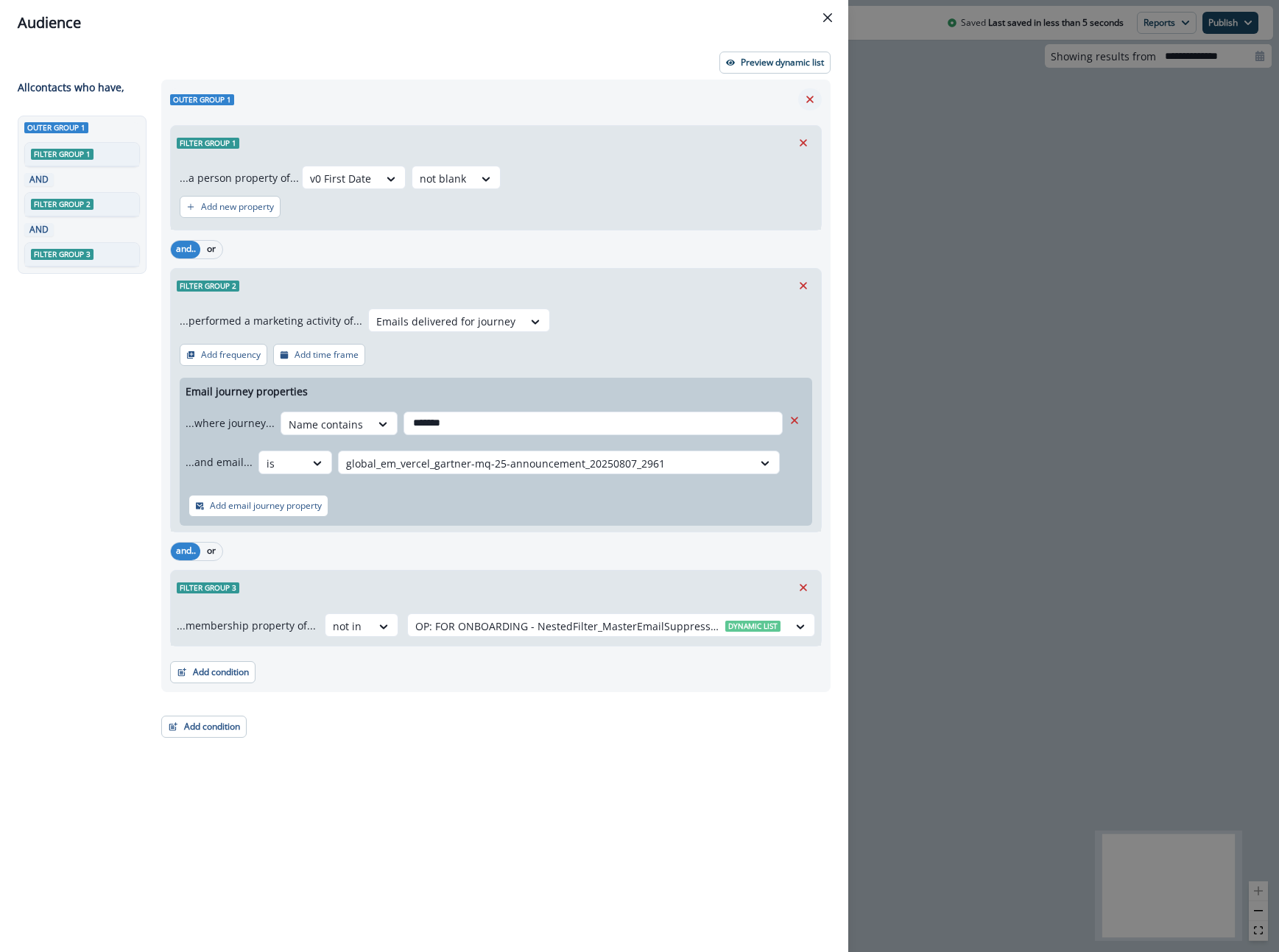
click at [804, 91] on button "Remove" at bounding box center [810, 99] width 24 height 22
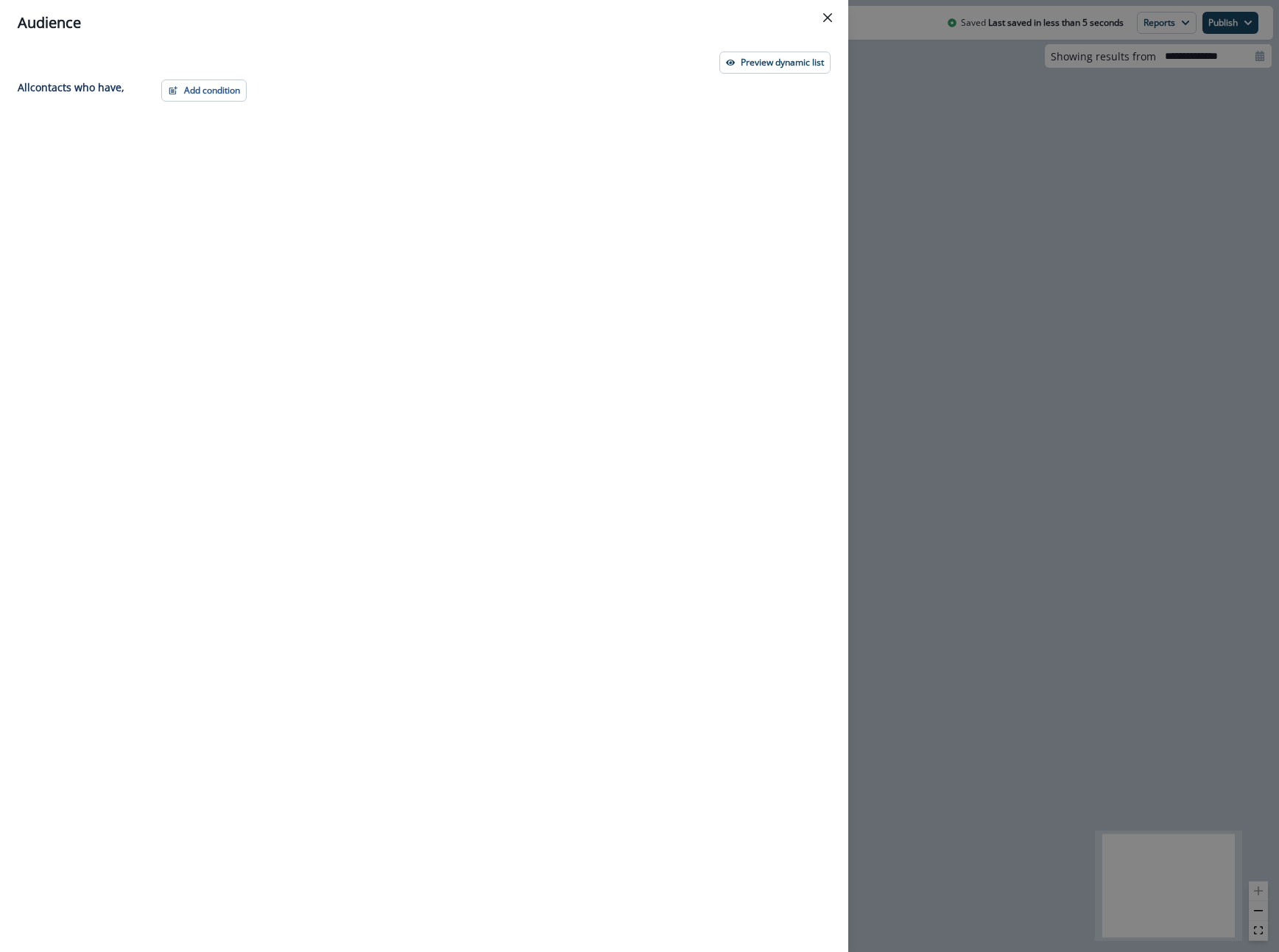
click at [146, 103] on div "All contact s who have," at bounding box center [84, 489] width 135 height 818
click at [201, 101] on button "Add condition" at bounding box center [204, 90] width 86 height 22
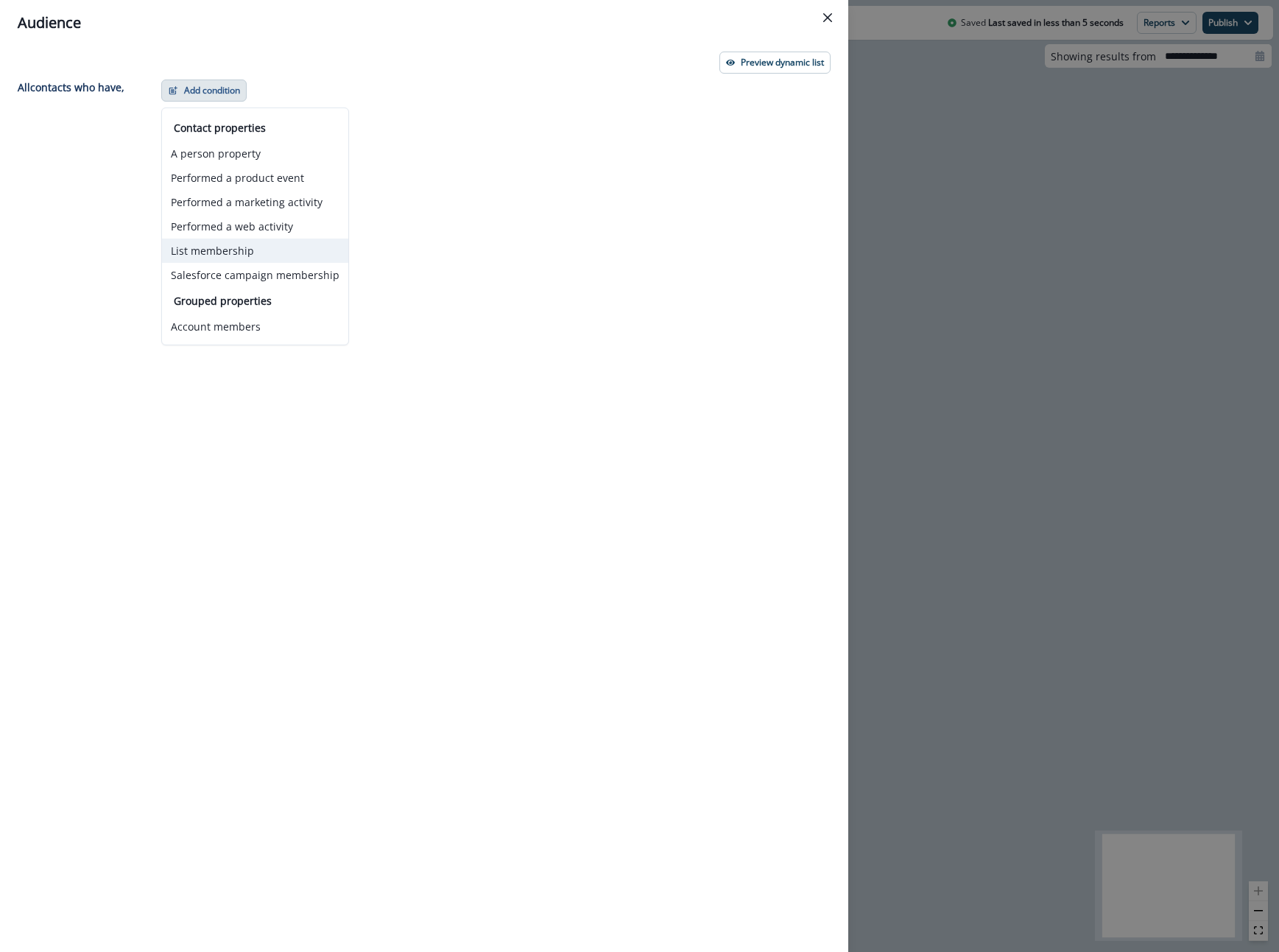
click at [224, 256] on button "List membership" at bounding box center [255, 250] width 187 height 24
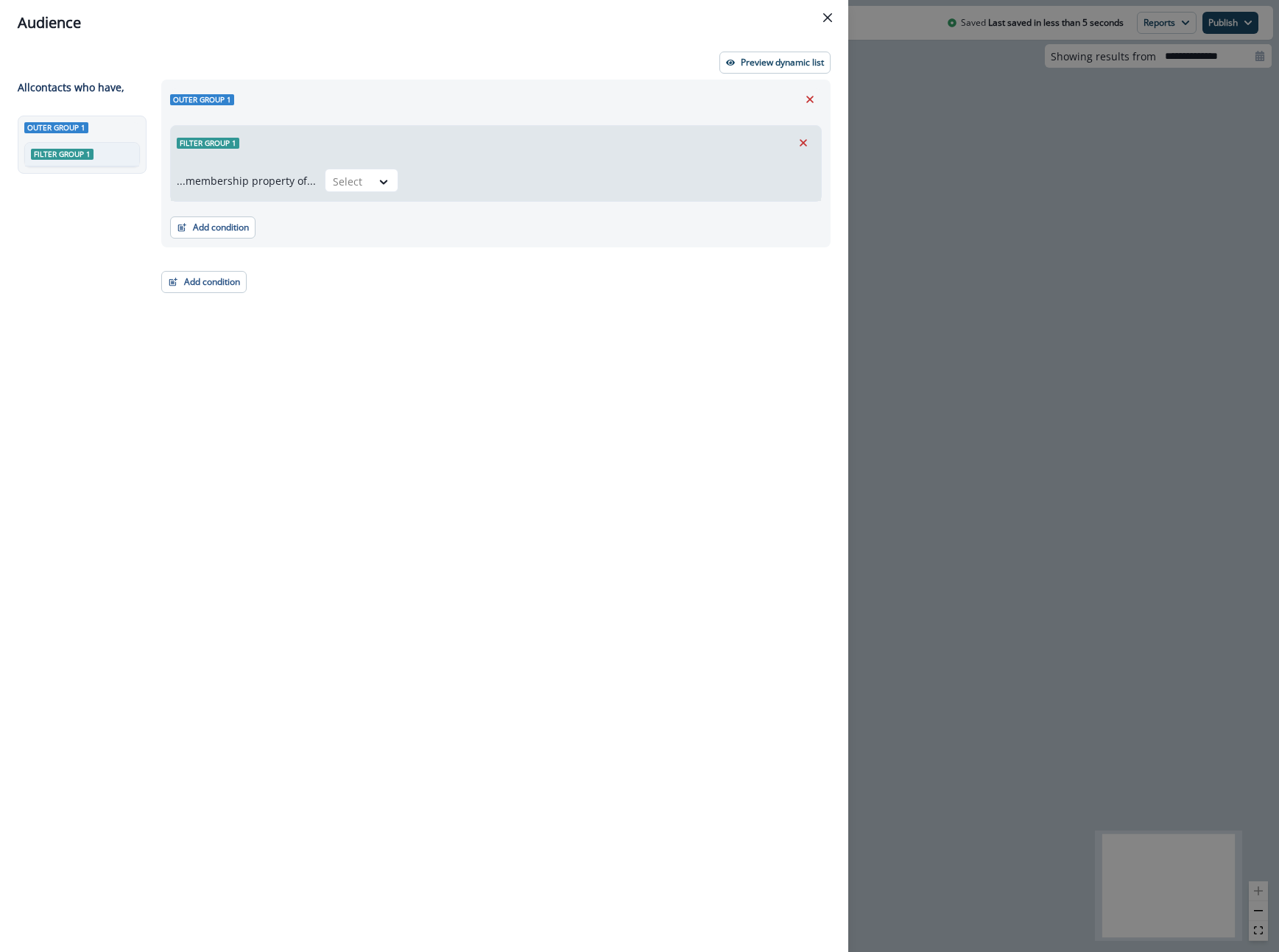
click at [357, 196] on div "...membership property of... Select" at bounding box center [496, 180] width 650 height 41
click at [357, 186] on div at bounding box center [348, 181] width 31 height 18
click at [346, 242] on div "in" at bounding box center [357, 242] width 74 height 28
click at [438, 180] on div at bounding box center [598, 181] width 365 height 18
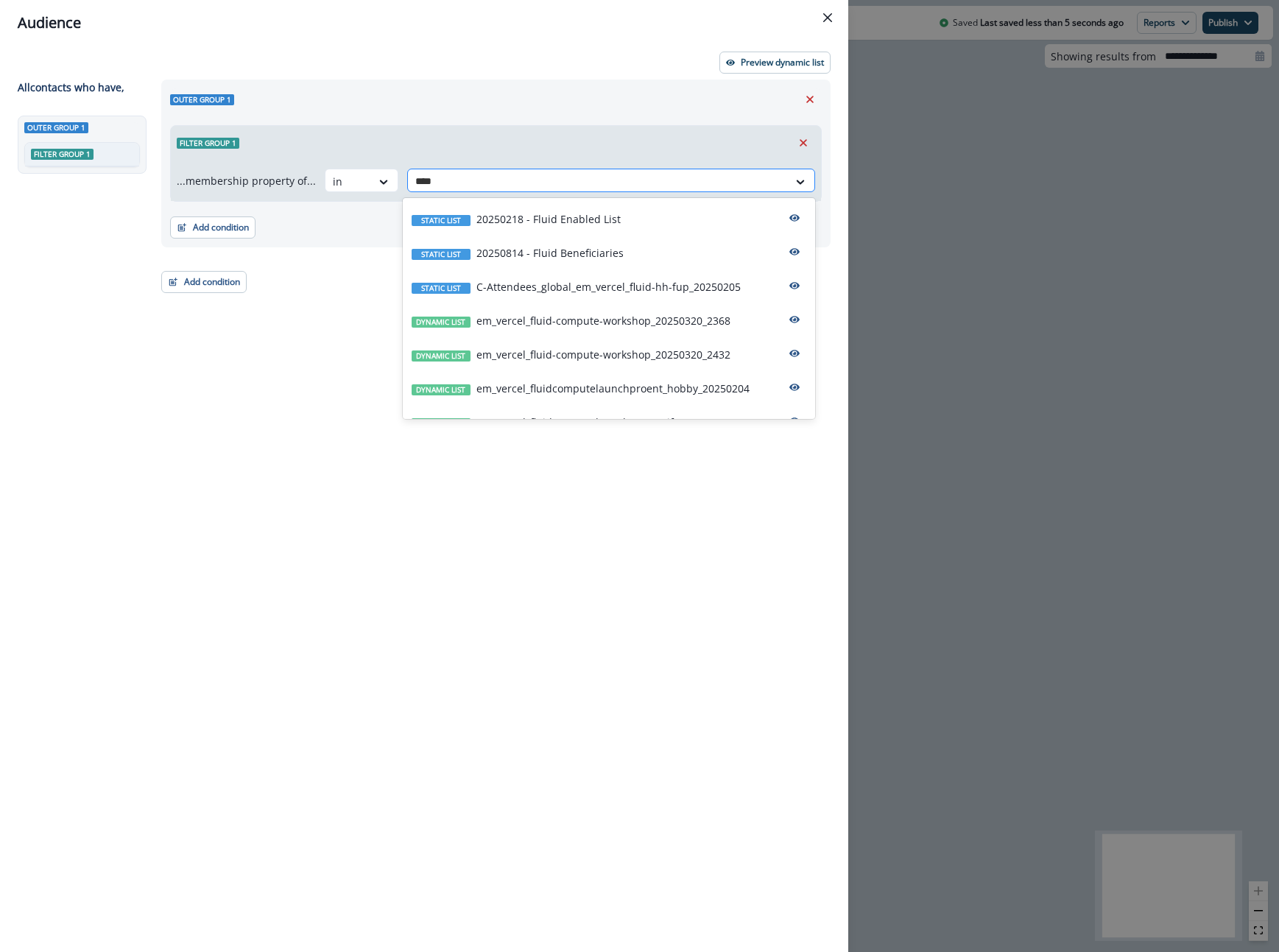
type input "*****"
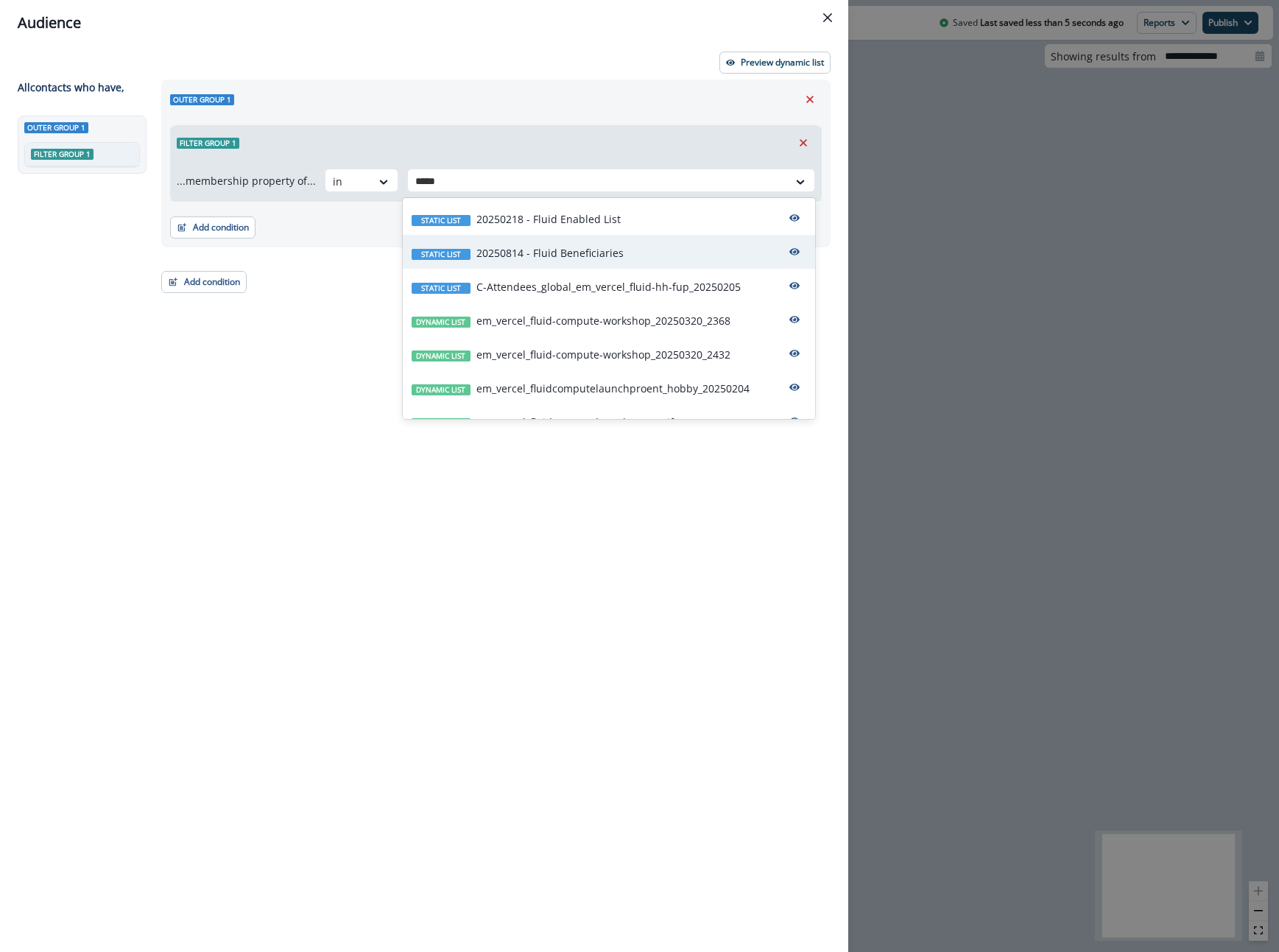
click at [499, 236] on div "Static list 20250814 - Fluid Beneficiaries" at bounding box center [609, 251] width 412 height 34
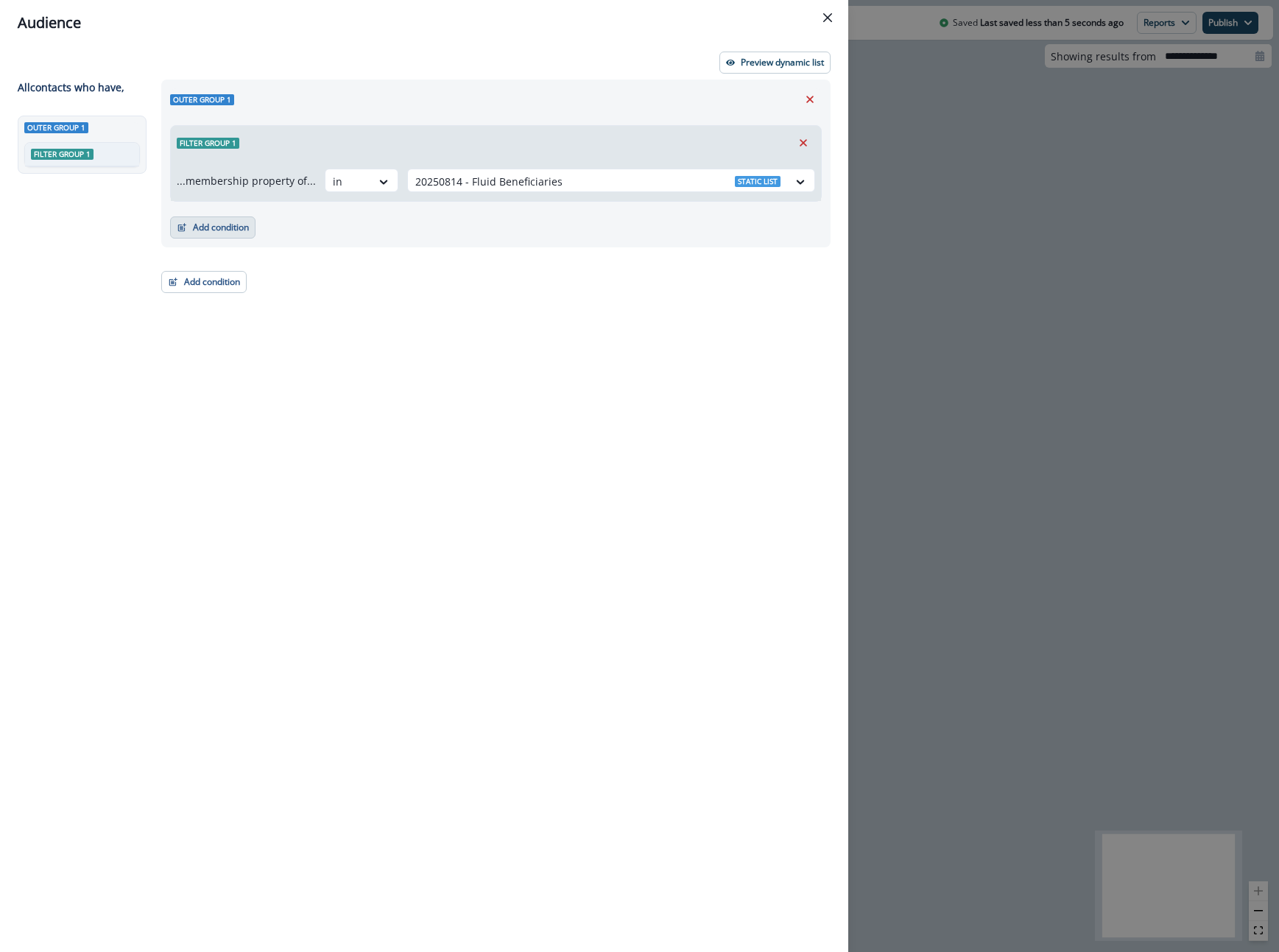
click at [213, 231] on button "Add condition" at bounding box center [213, 227] width 86 height 22
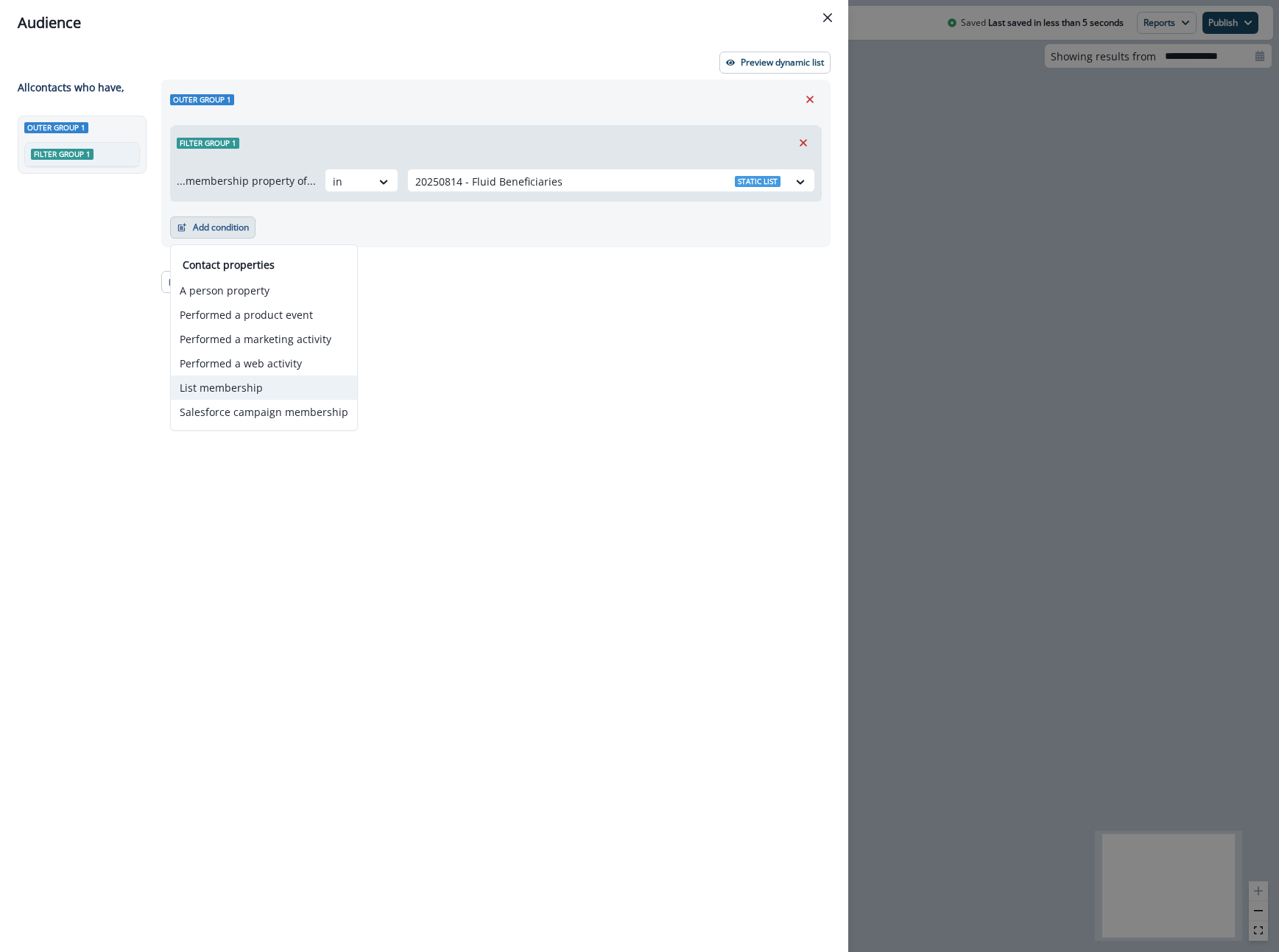
click at [243, 381] on button "List membership" at bounding box center [264, 387] width 187 height 24
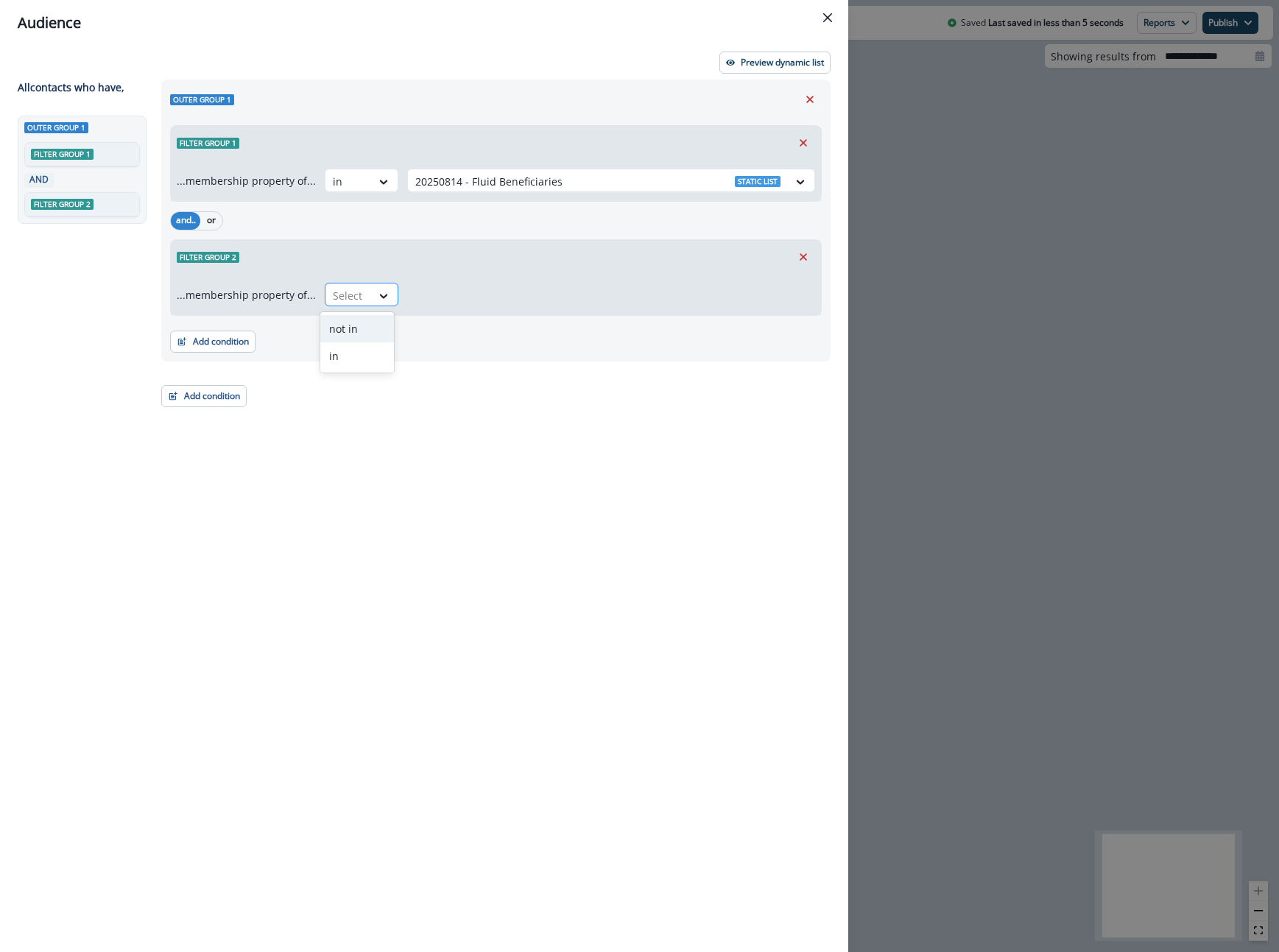
click at [342, 295] on div at bounding box center [348, 295] width 31 height 18
click at [351, 336] on div "not in" at bounding box center [357, 328] width 74 height 28
click at [460, 283] on div "Select" at bounding box center [597, 295] width 380 height 24
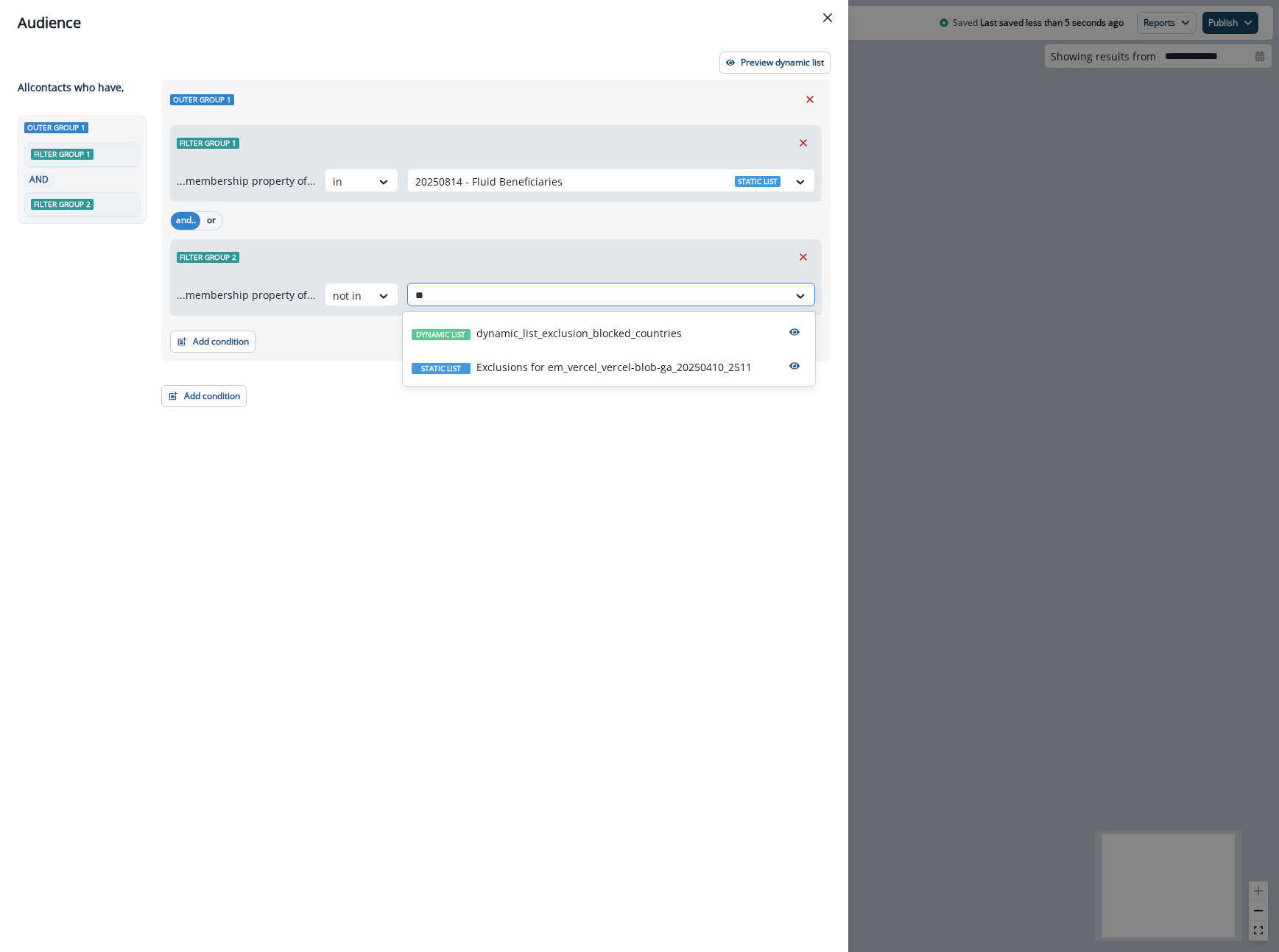
type input "*"
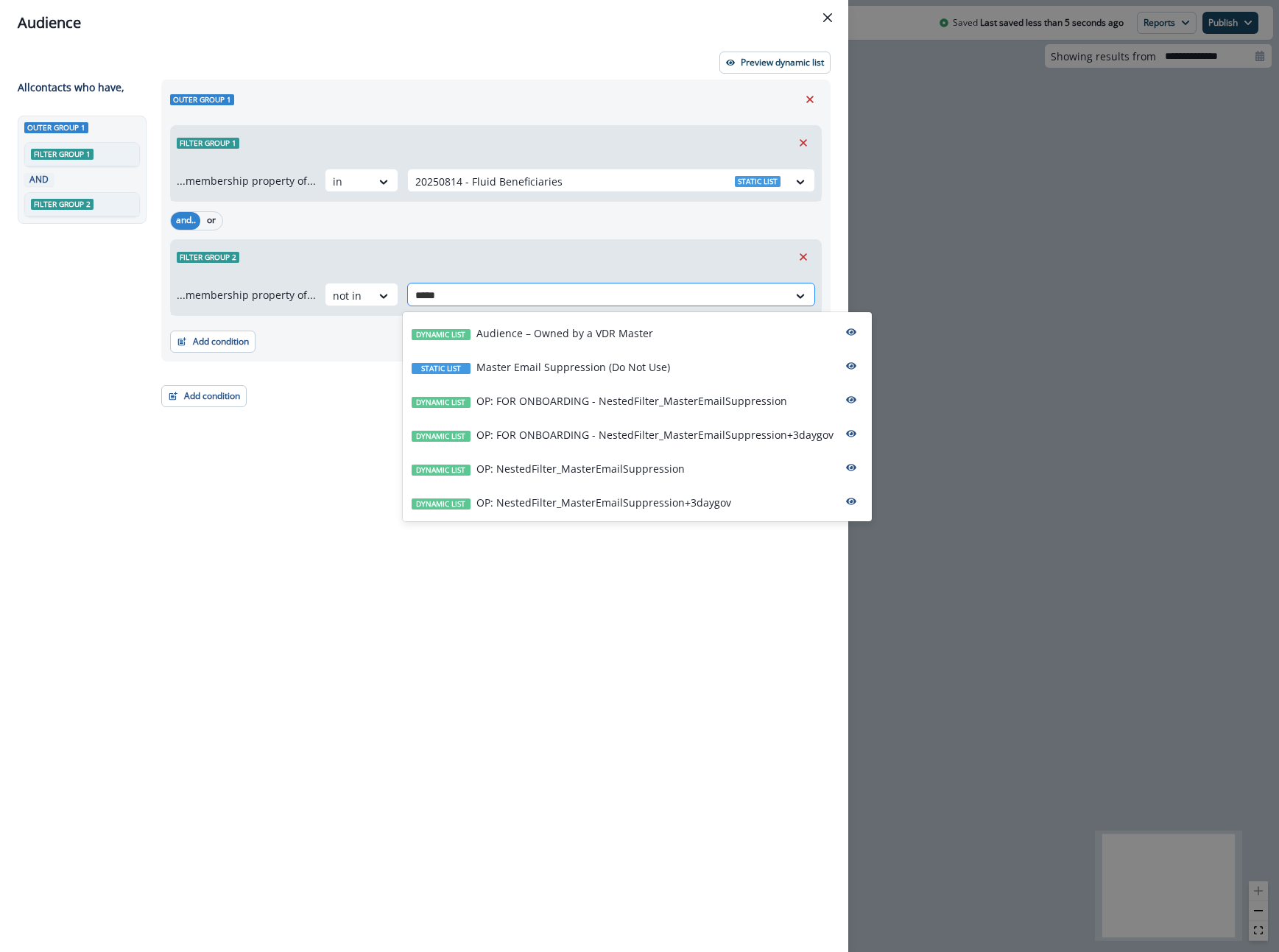
type input "******"
click at [610, 395] on p "OP: FOR ONBOARDING - NestedFilter_MasterEmailSuppression" at bounding box center [631, 401] width 311 height 16
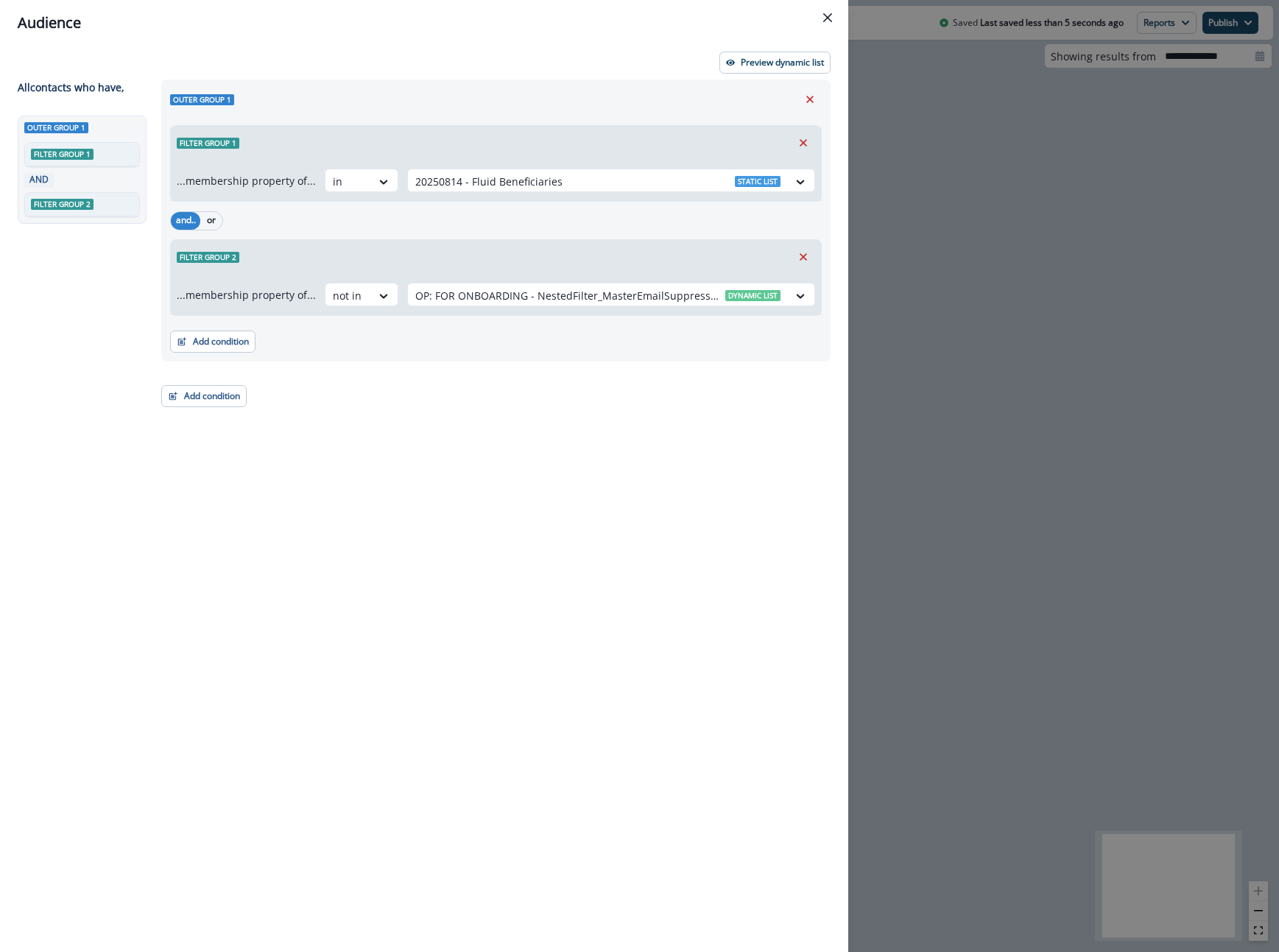
click at [578, 411] on div "Outer group 1 Filter group 1 ...membership property of... in 20250814 - Fluid B…" at bounding box center [492, 489] width 678 height 818
click at [737, 57] on button "Preview dynamic list" at bounding box center [774, 62] width 111 height 22
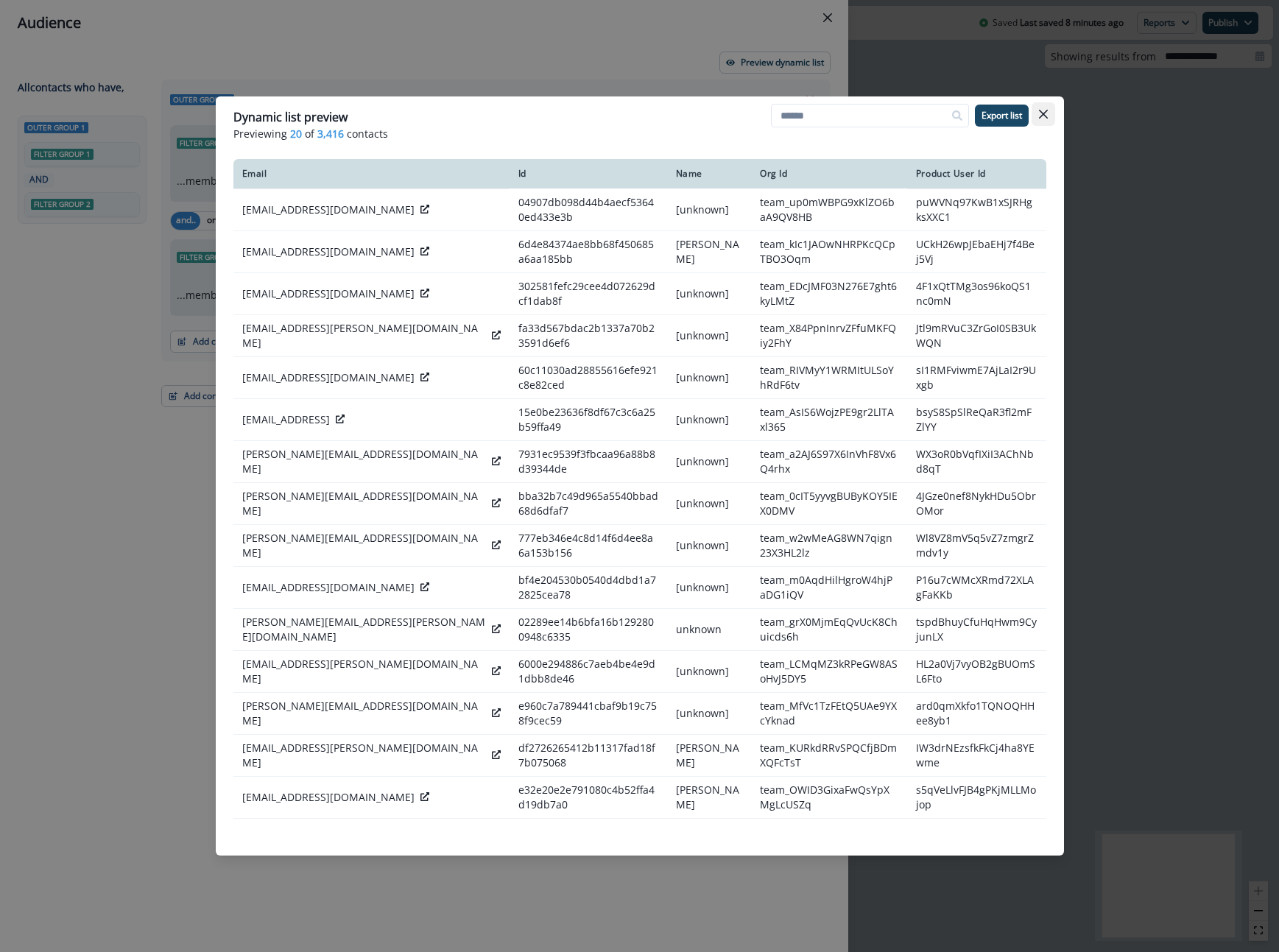
click at [1043, 120] on button "Close" at bounding box center [1044, 114] width 24 height 24
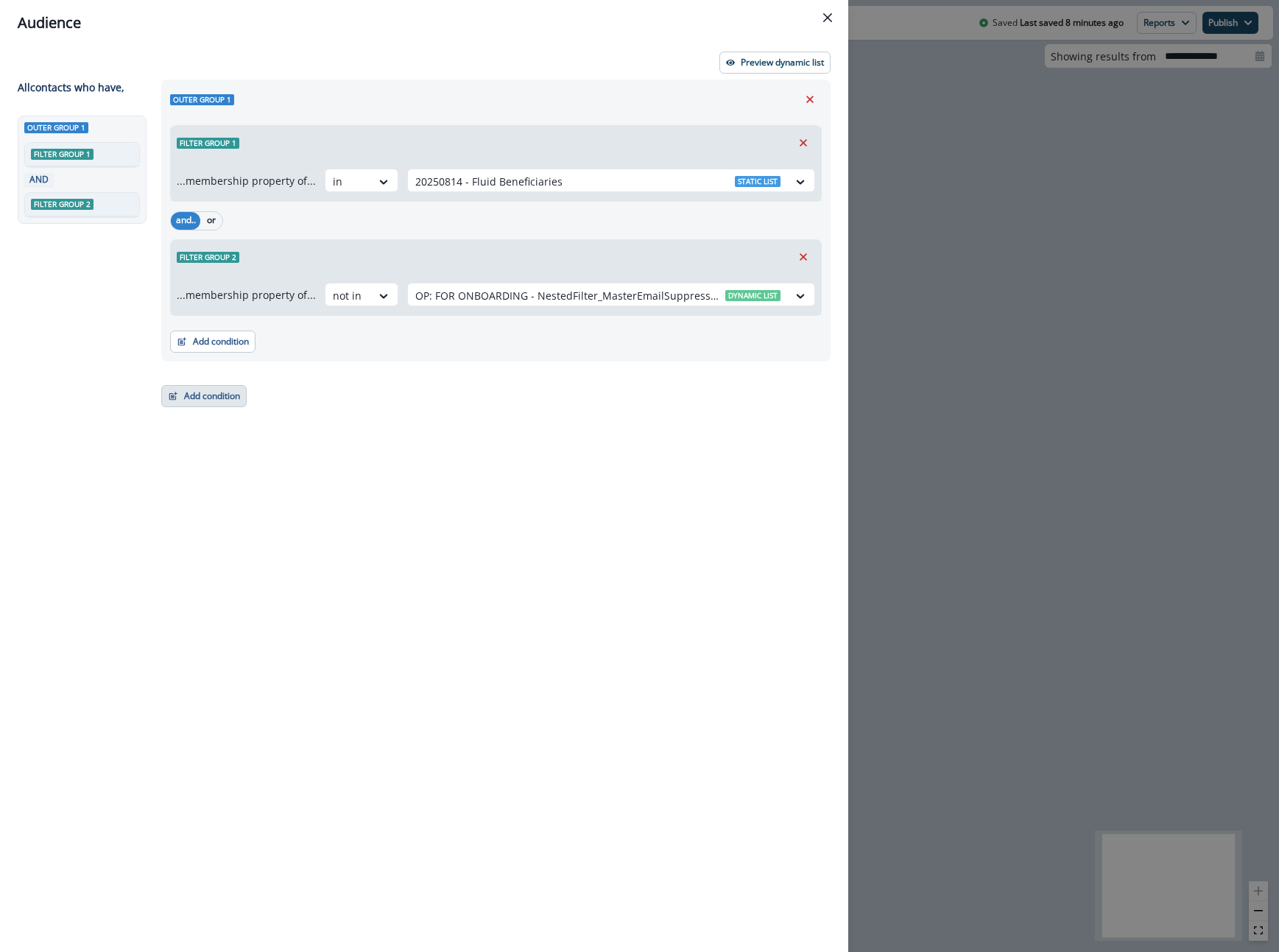
click at [219, 393] on button "Add condition" at bounding box center [204, 396] width 86 height 22
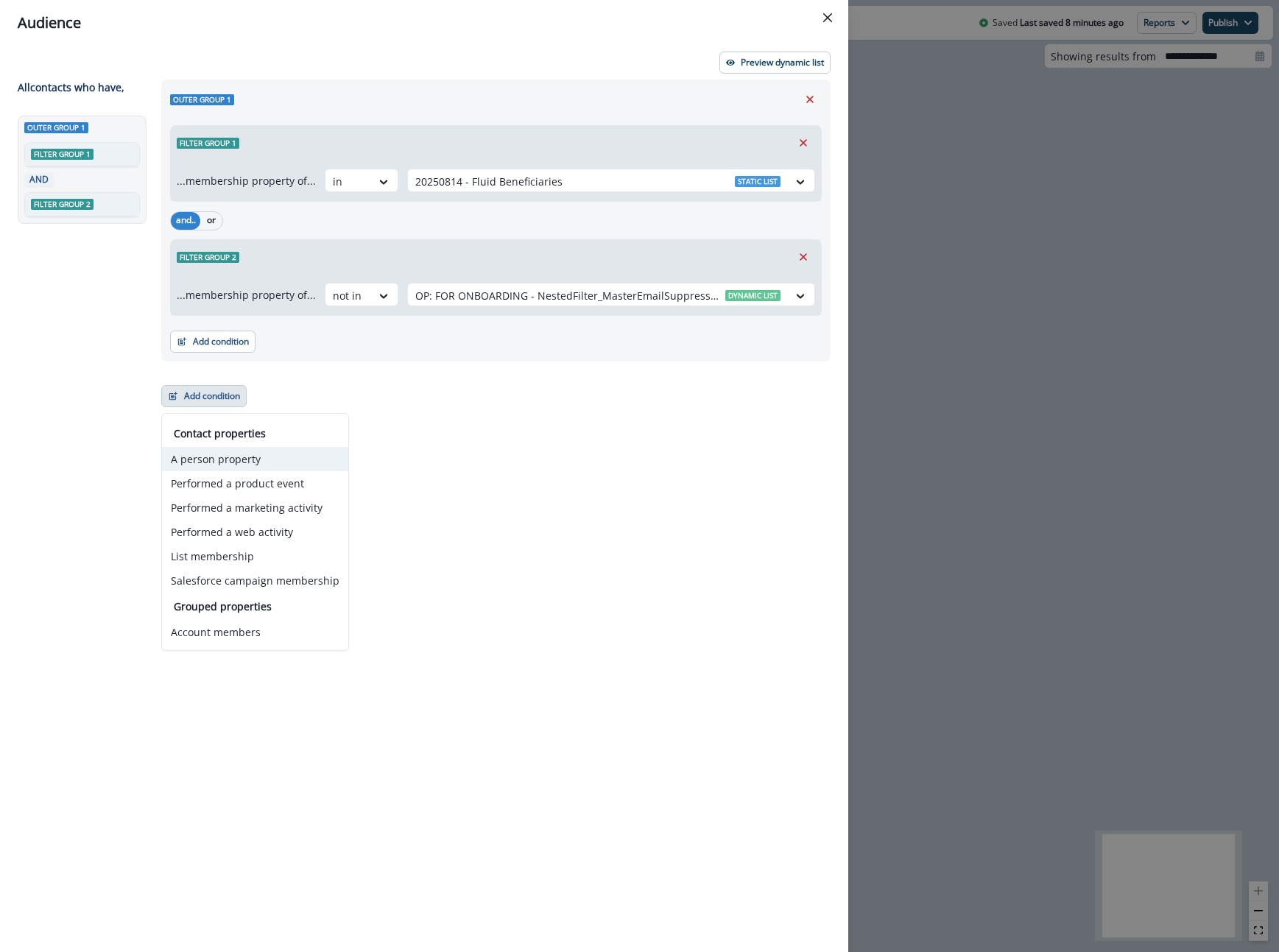
click at [233, 452] on button "A person property" at bounding box center [255, 459] width 187 height 24
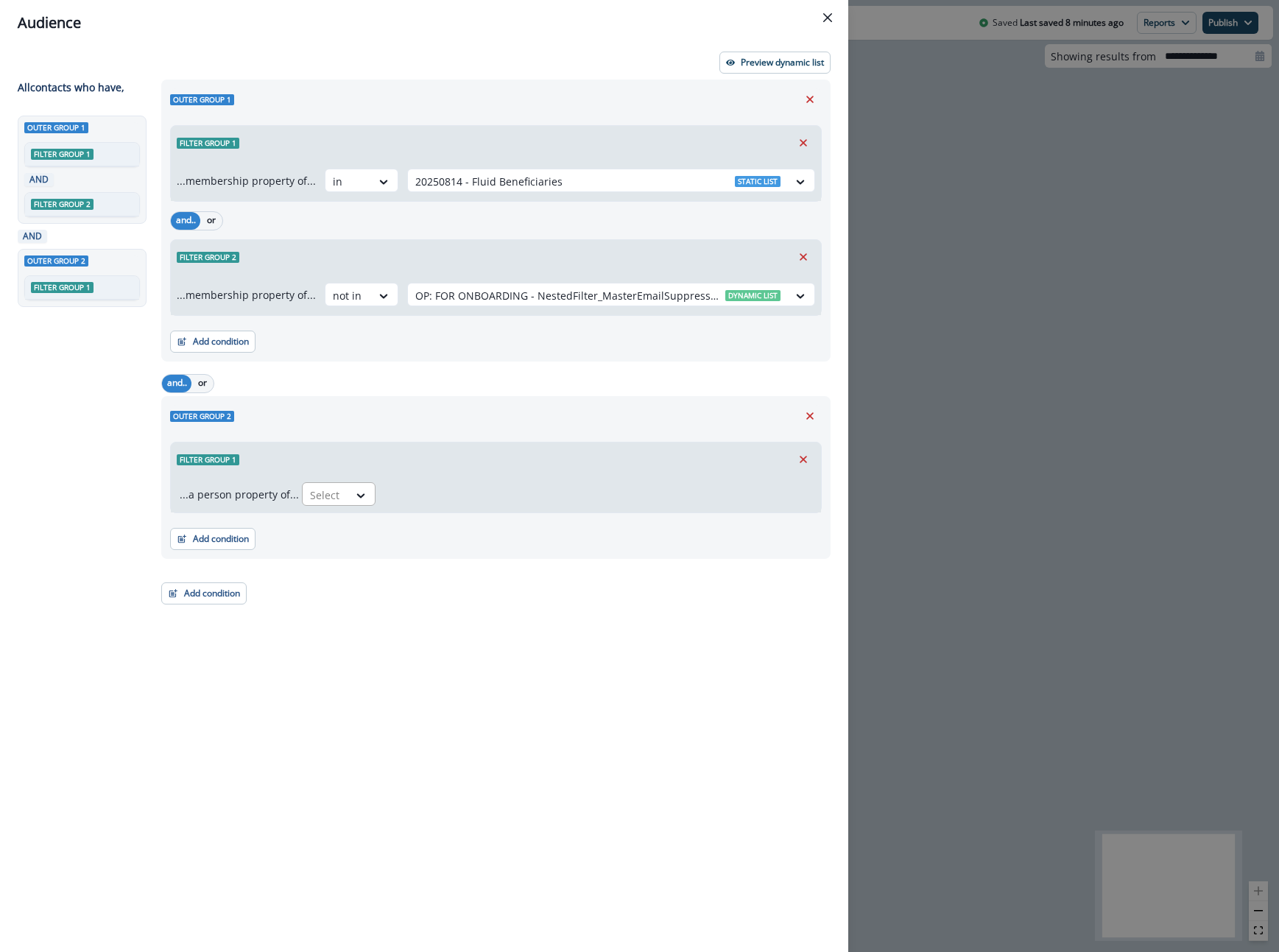
click at [321, 485] on div at bounding box center [325, 494] width 31 height 18
type input "*******"
click at [320, 519] on div "[DOMAIN_NAME] ID" at bounding box center [356, 528] width 116 height 28
click at [421, 488] on icon at bounding box center [427, 495] width 13 height 15
click at [420, 456] on div "Filter group 1" at bounding box center [496, 459] width 650 height 34
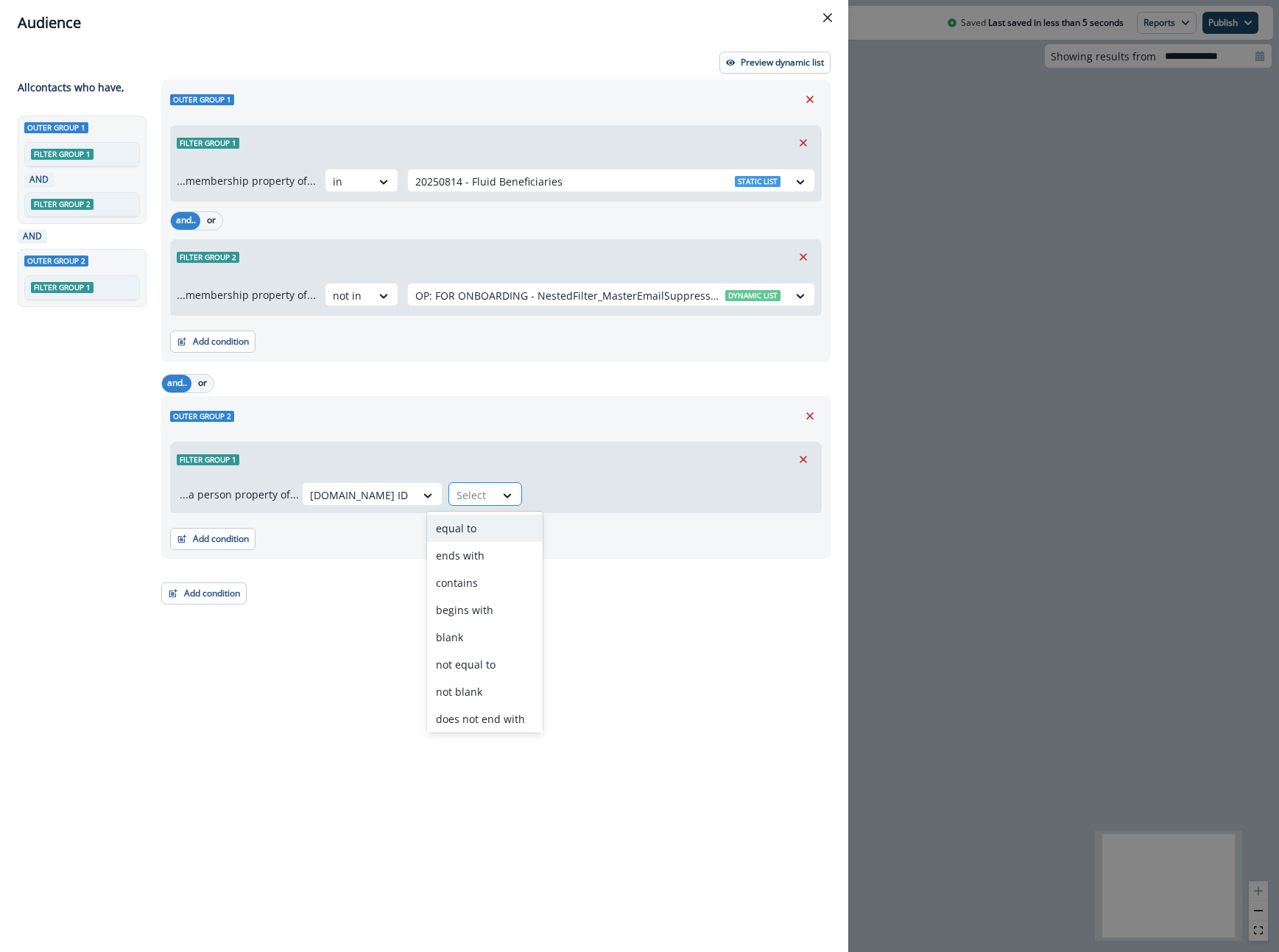
click at [458, 504] on div "Select" at bounding box center [472, 495] width 46 height 24
click at [490, 525] on div "equal to" at bounding box center [485, 528] width 116 height 28
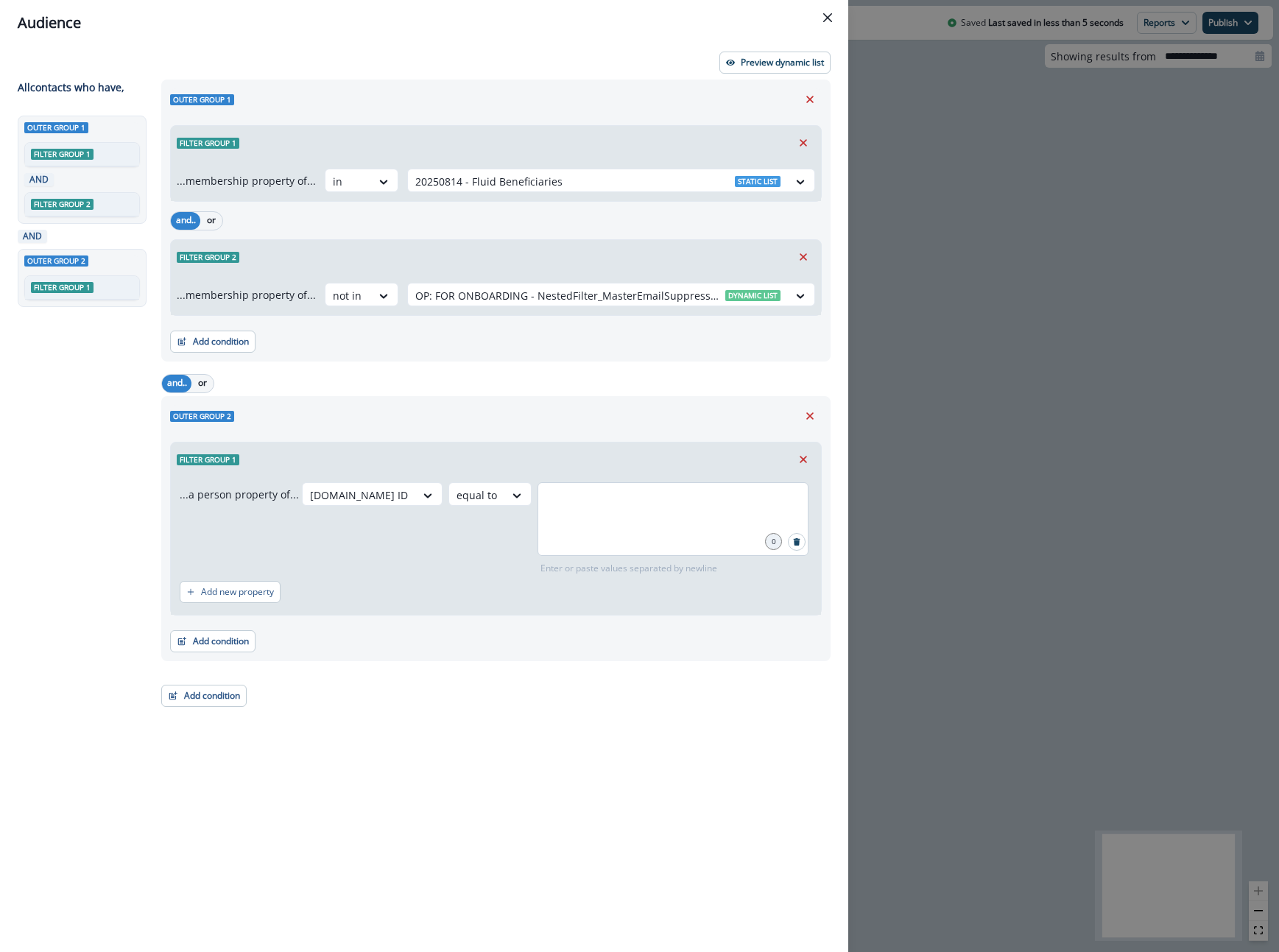
click at [590, 533] on div at bounding box center [673, 519] width 271 height 74
click at [625, 430] on div "Outer group 2 Filter group 1 ...a person property of... [DOMAIN_NAME] ID equal …" at bounding box center [496, 528] width 669 height 265
click at [600, 482] on div "...a person property of... [DOMAIN_NAME] ID equal to 0 Enter or paste values se…" at bounding box center [496, 545] width 650 height 138
click at [596, 496] on input "text" at bounding box center [673, 500] width 267 height 29
click at [823, 20] on icon "Close" at bounding box center [827, 17] width 9 height 9
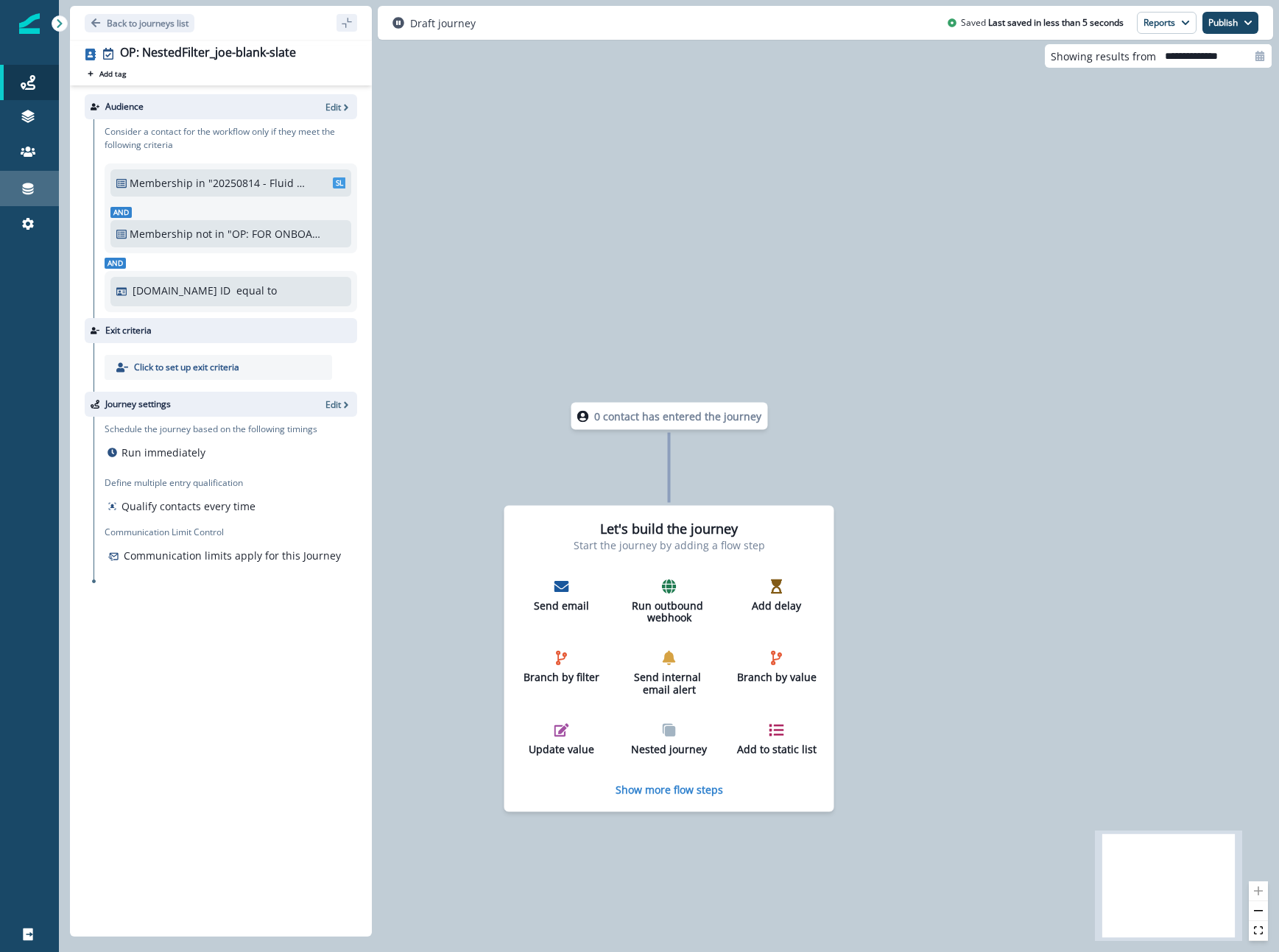
click at [18, 200] on link "Connections" at bounding box center [29, 188] width 59 height 35
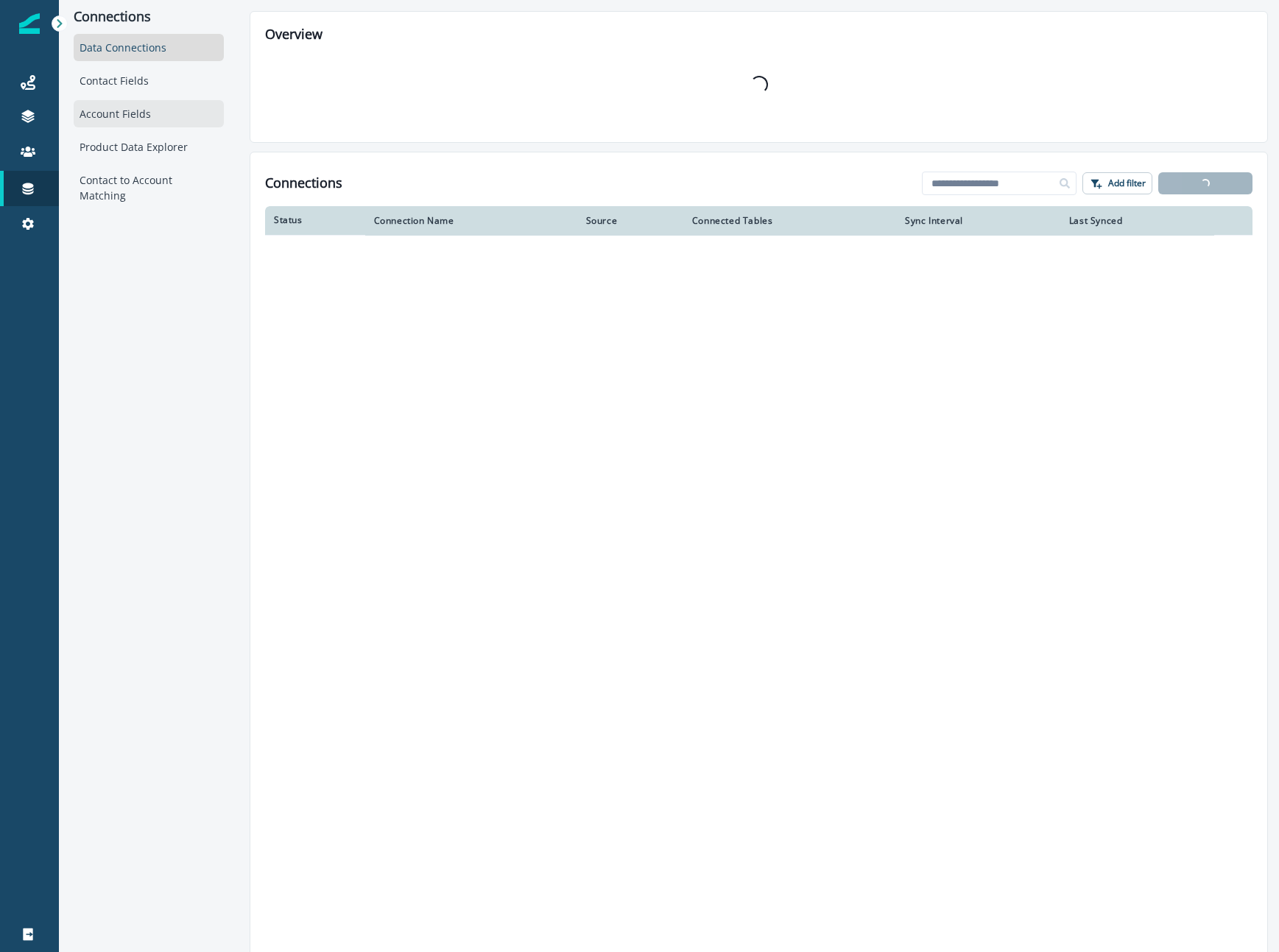
click at [131, 109] on div "Account Fields" at bounding box center [149, 113] width 150 height 28
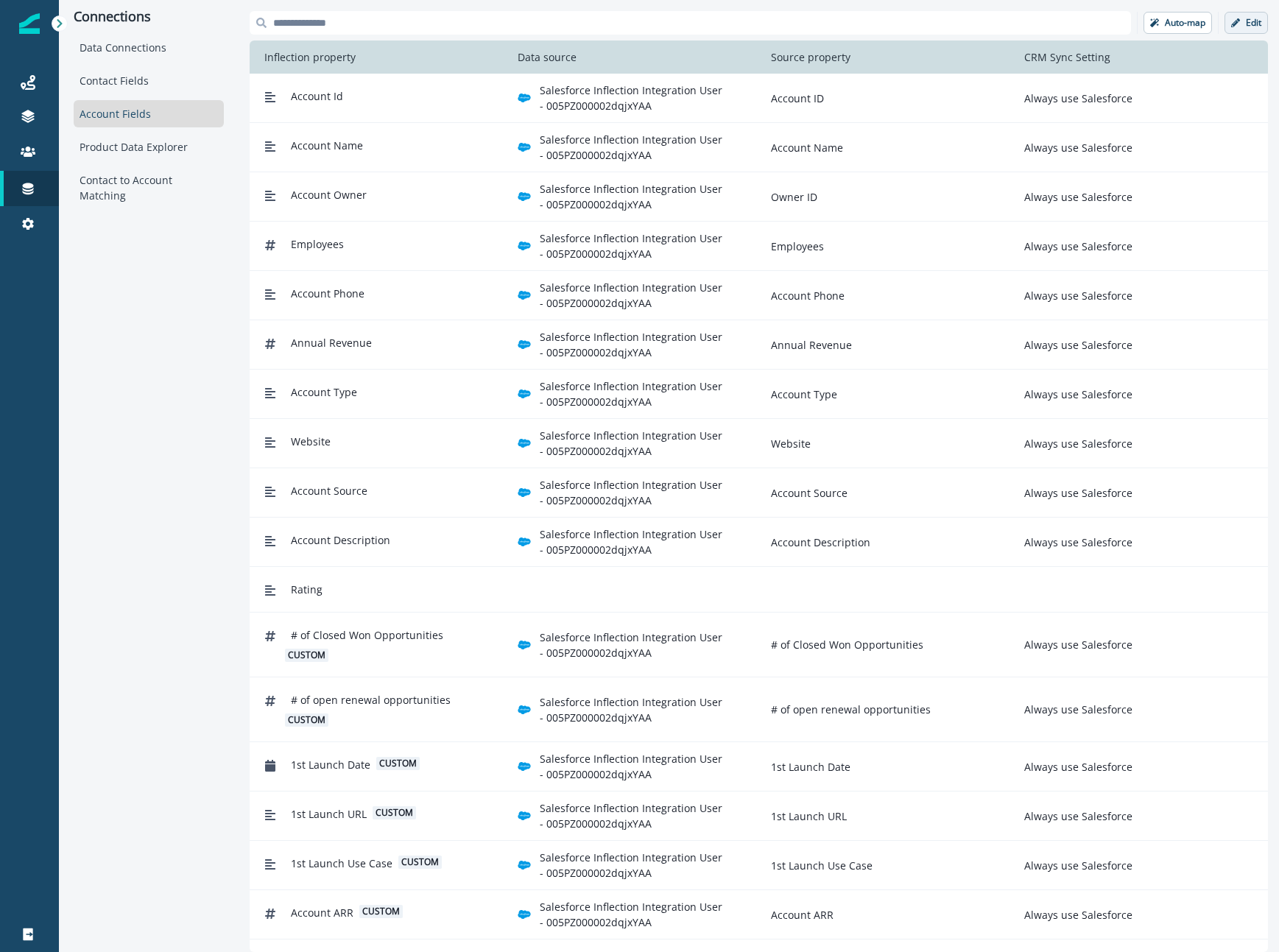
click at [1237, 27] on icon "button" at bounding box center [1235, 22] width 9 height 9
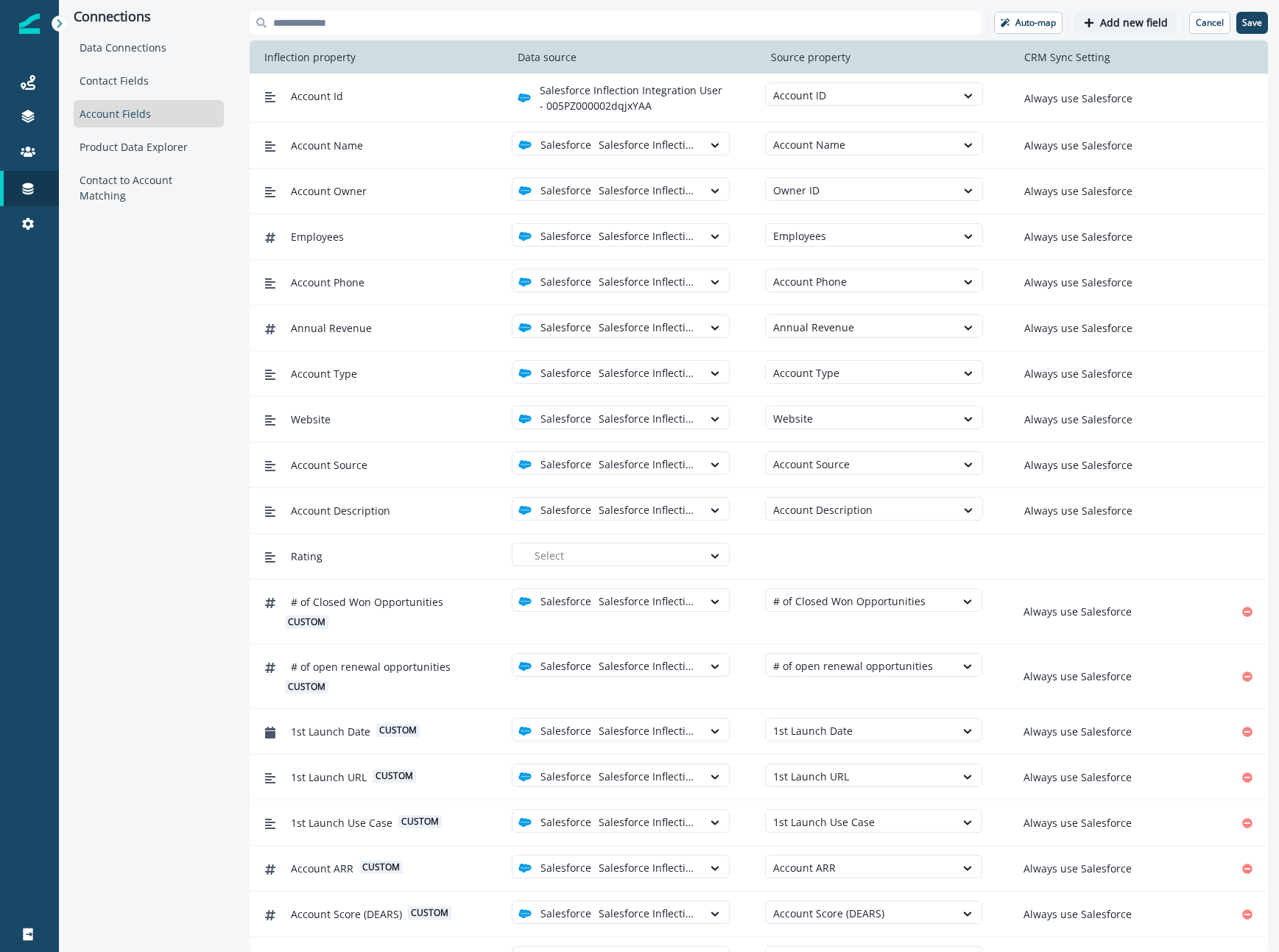
click at [947, 28] on input at bounding box center [615, 23] width 732 height 24
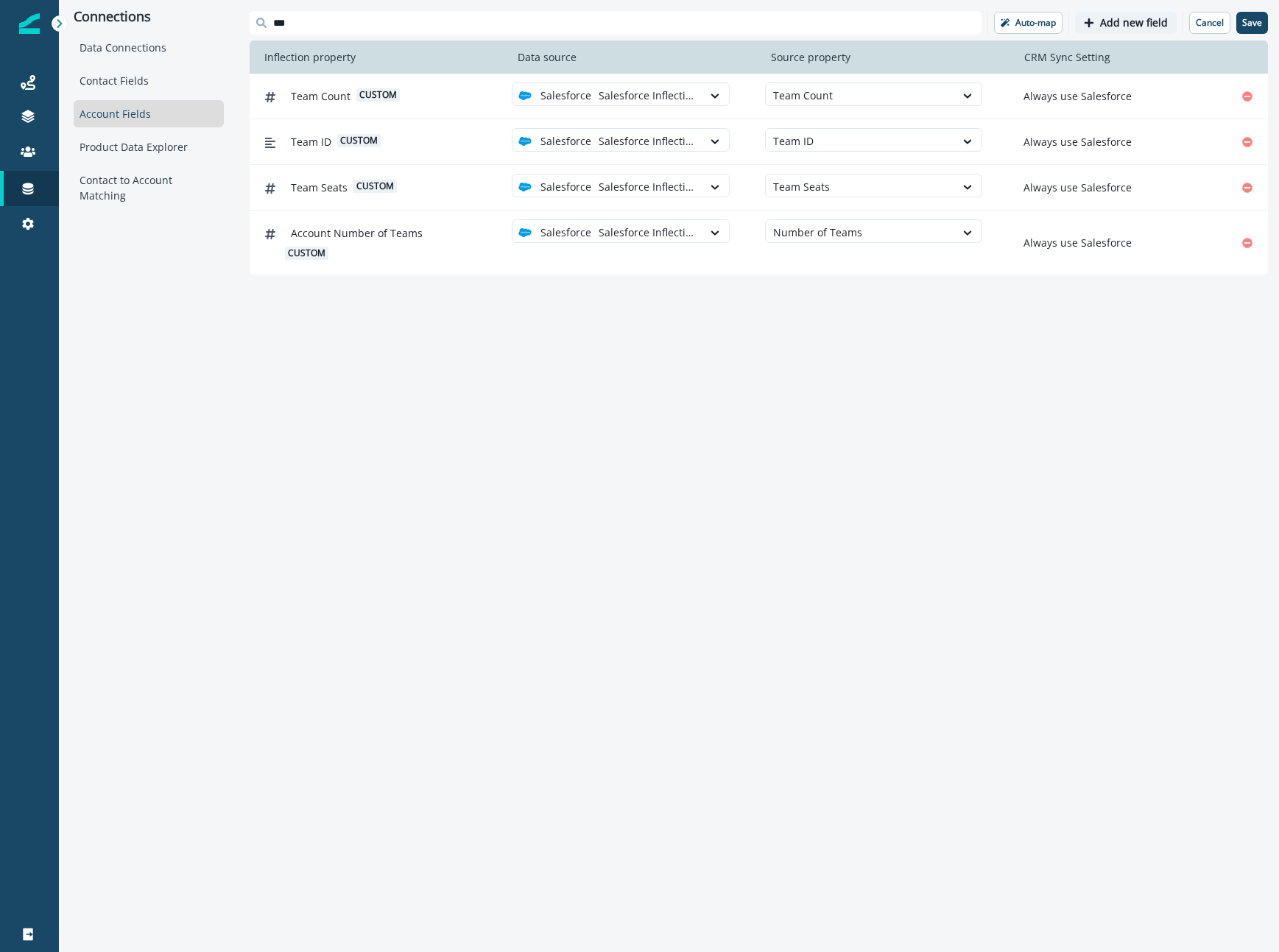
type input "***"
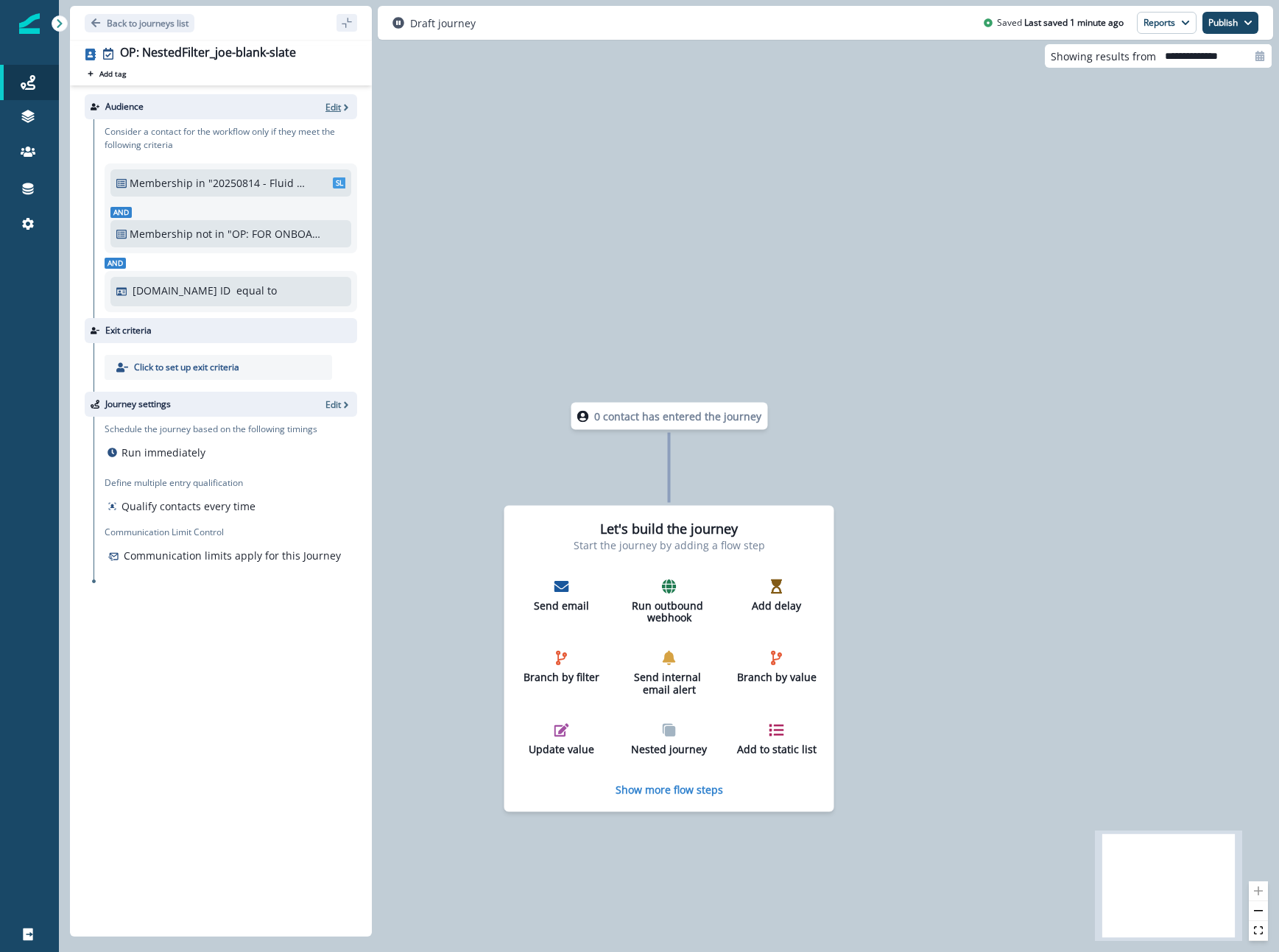
click at [336, 99] on div "Audience Edit" at bounding box center [221, 107] width 272 height 25
click at [331, 107] on p "Edit" at bounding box center [333, 107] width 16 height 13
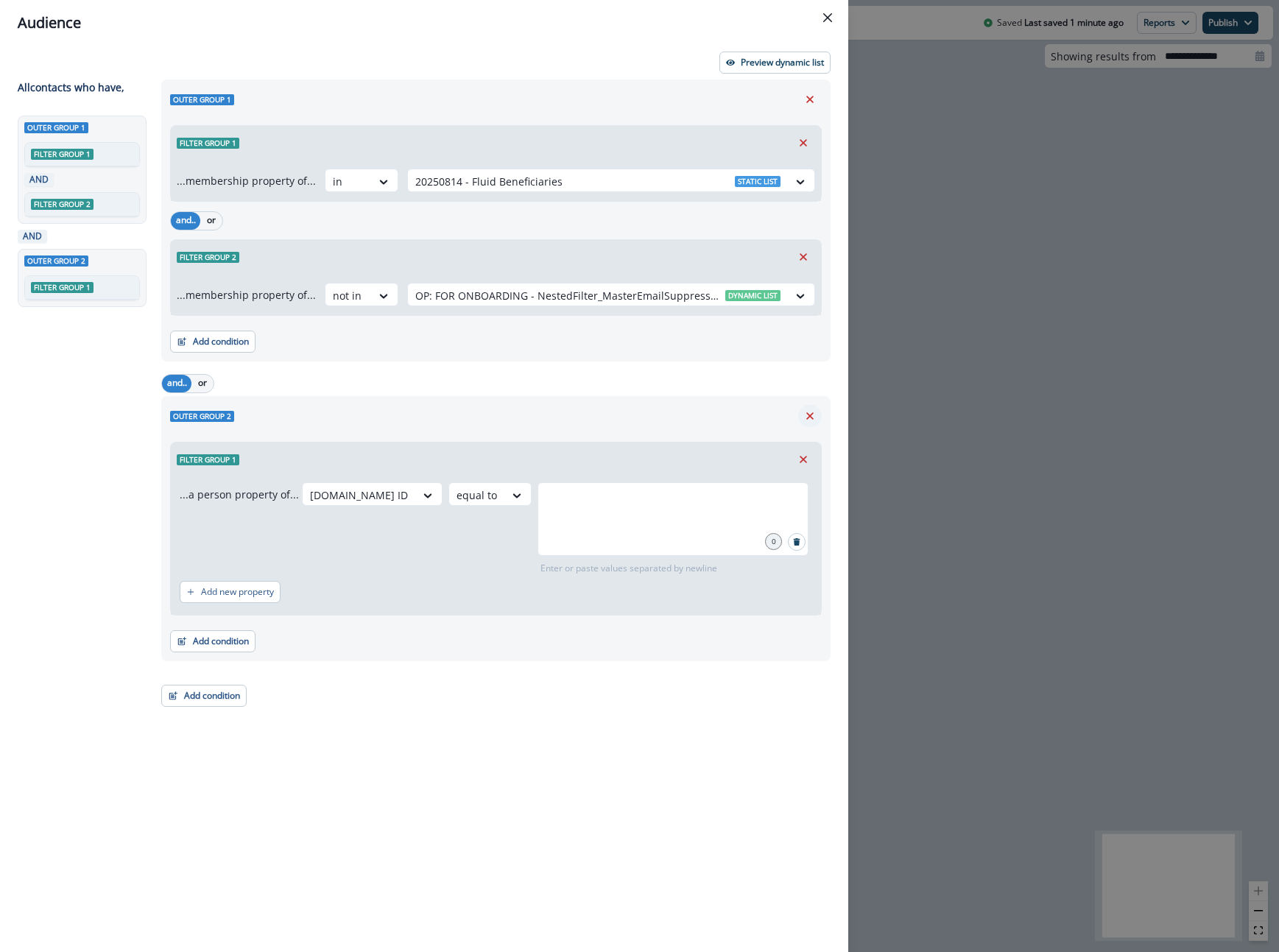
click at [815, 417] on icon "Remove" at bounding box center [810, 415] width 13 height 13
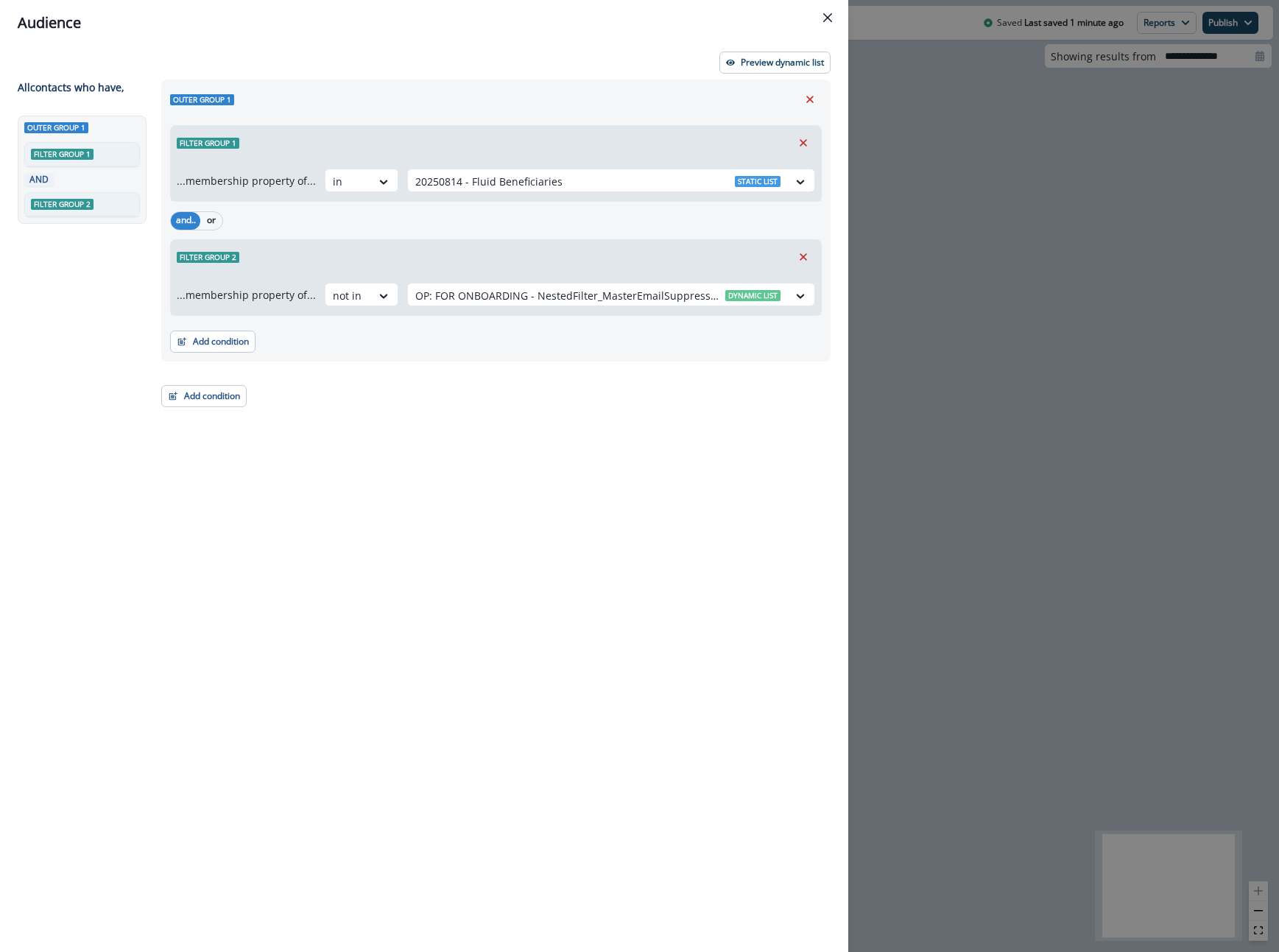
click at [917, 434] on div "Audience Preview dynamic list All contact s who have, Outer group 1 Filter grou…" at bounding box center [639, 476] width 1279 height 952
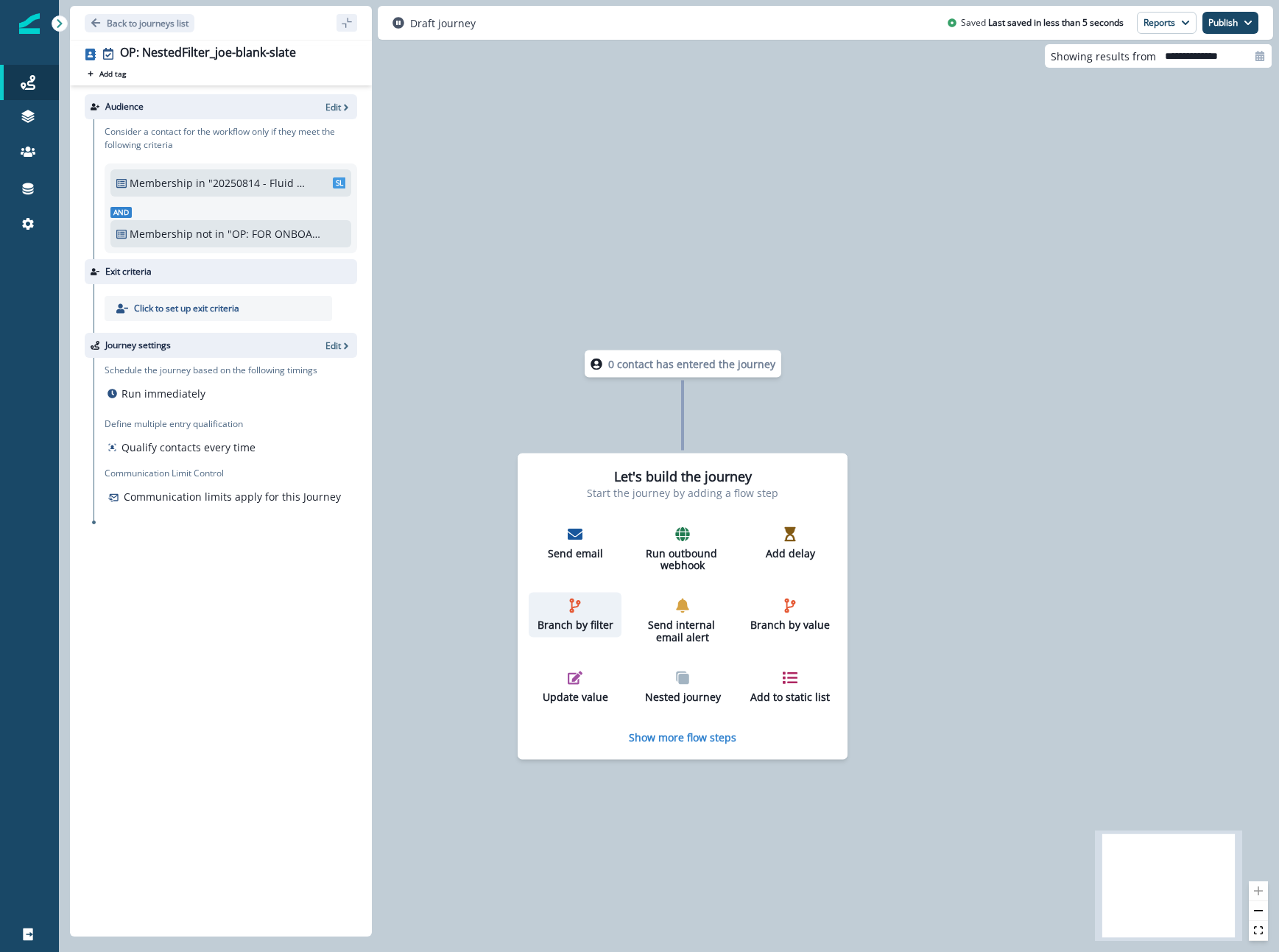
click at [565, 615] on div "Branch by filter" at bounding box center [575, 615] width 81 height 33
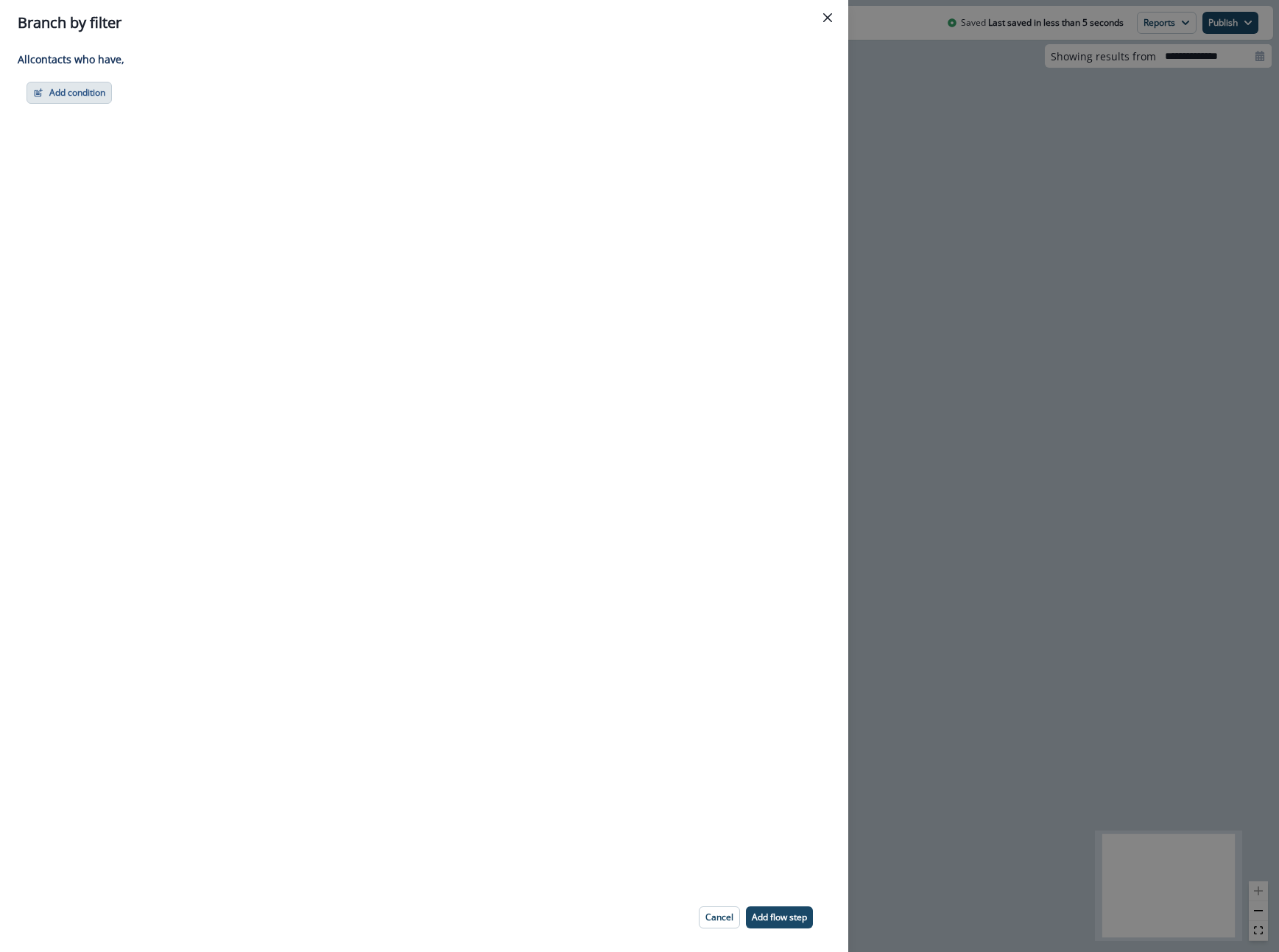
click at [68, 101] on button "Add condition" at bounding box center [69, 93] width 86 height 22
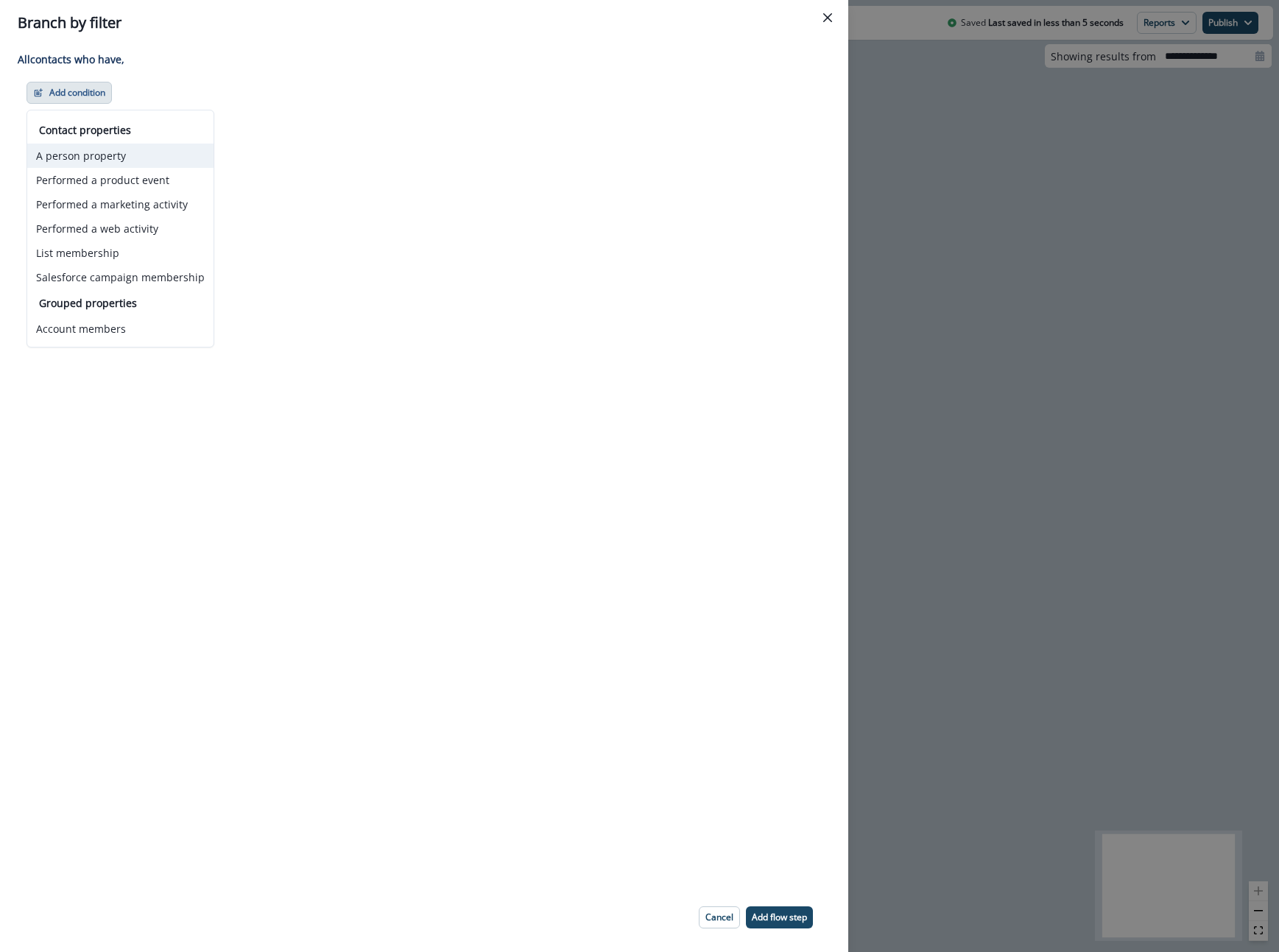
click at [110, 155] on button "A person property" at bounding box center [120, 155] width 187 height 24
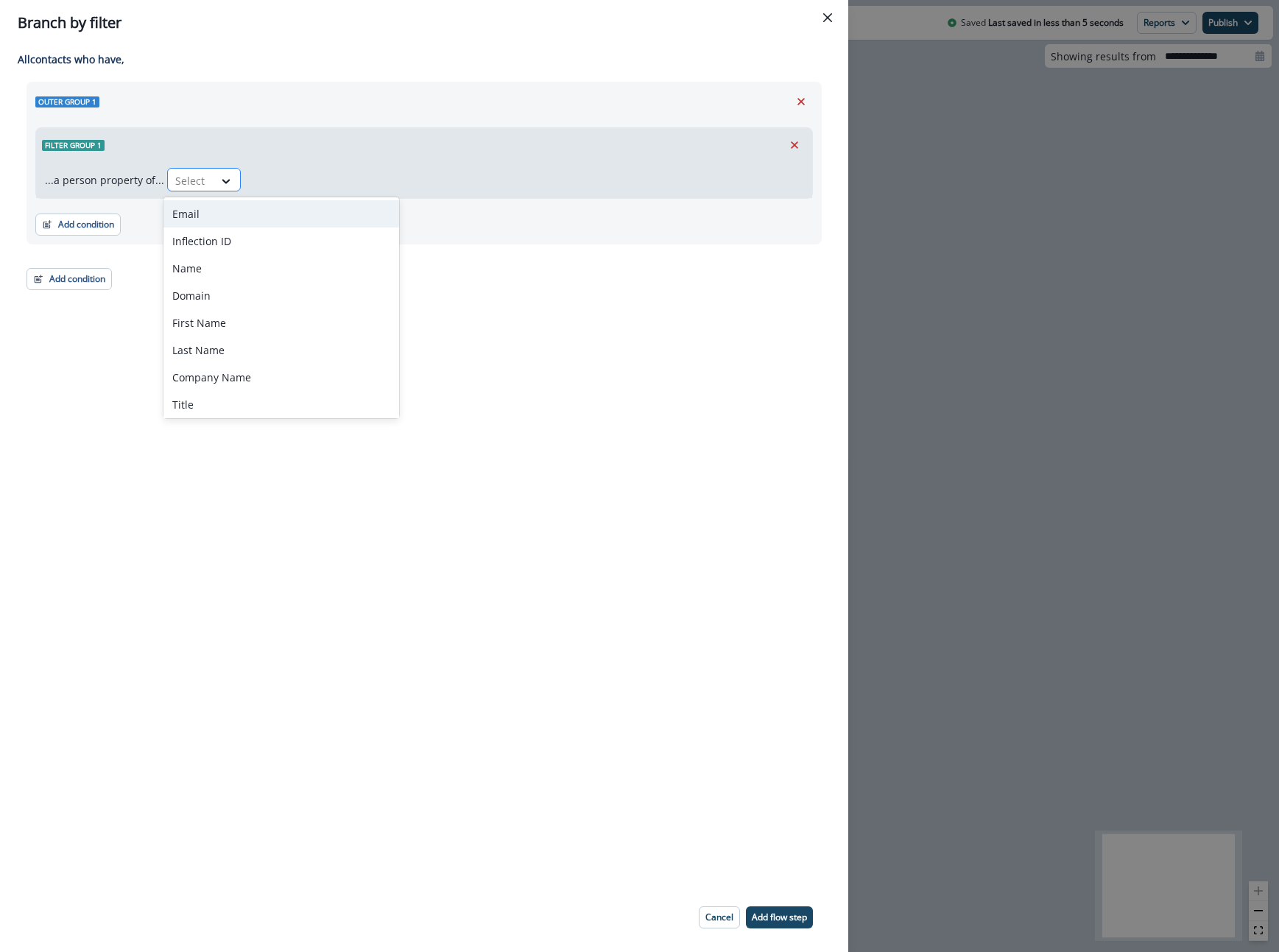
click at [214, 171] on div at bounding box center [227, 180] width 27 height 24
type input "*******"
click at [200, 214] on div "[DOMAIN_NAME] ID" at bounding box center [221, 213] width 116 height 28
click at [322, 179] on div at bounding box center [337, 180] width 31 height 18
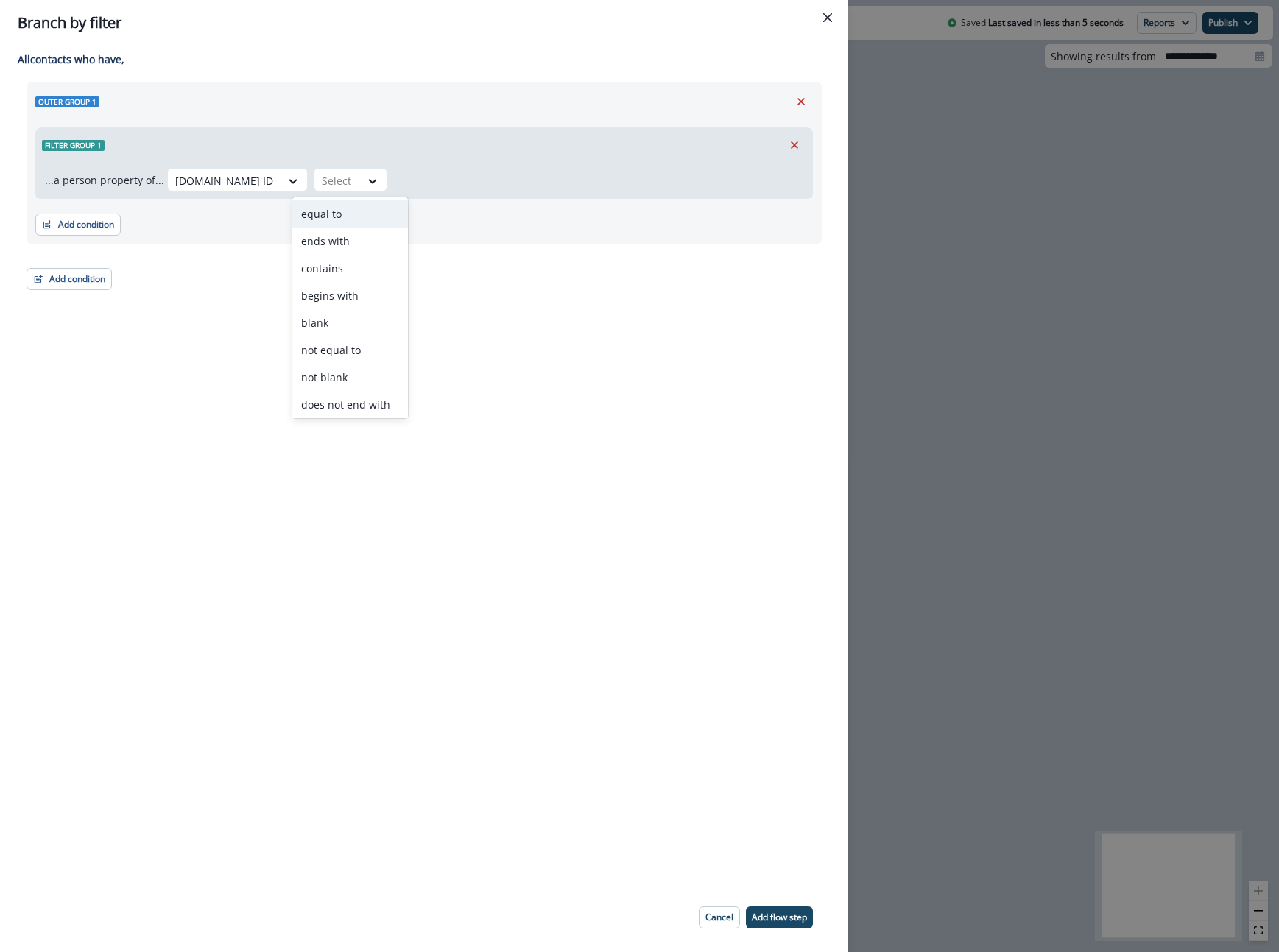
click at [334, 216] on div "equal to" at bounding box center [349, 213] width 116 height 28
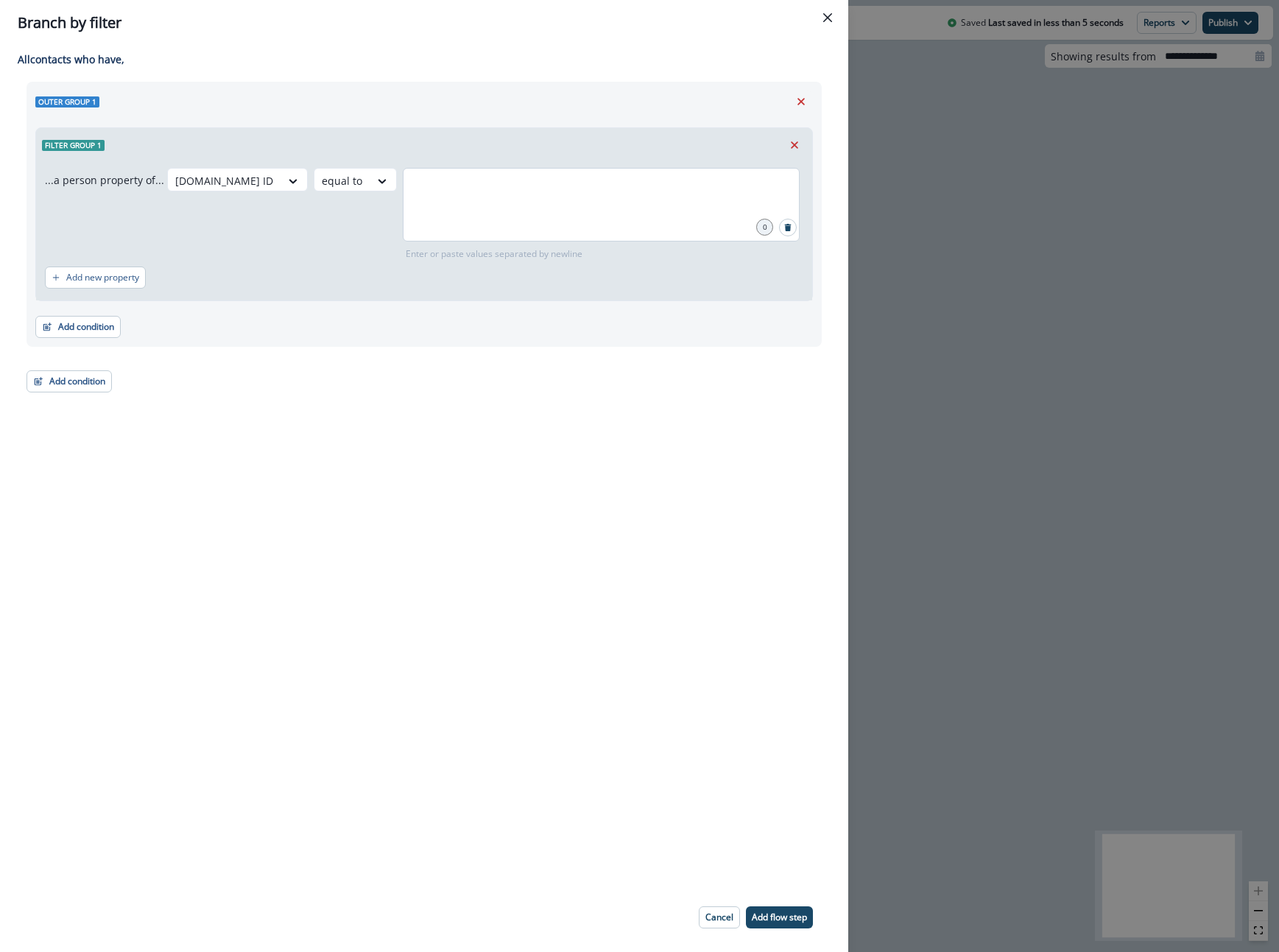
click at [468, 221] on div at bounding box center [601, 205] width 397 height 74
click at [793, 917] on p "Add flow step" at bounding box center [779, 917] width 55 height 10
